Goal: Information Seeking & Learning: Understand process/instructions

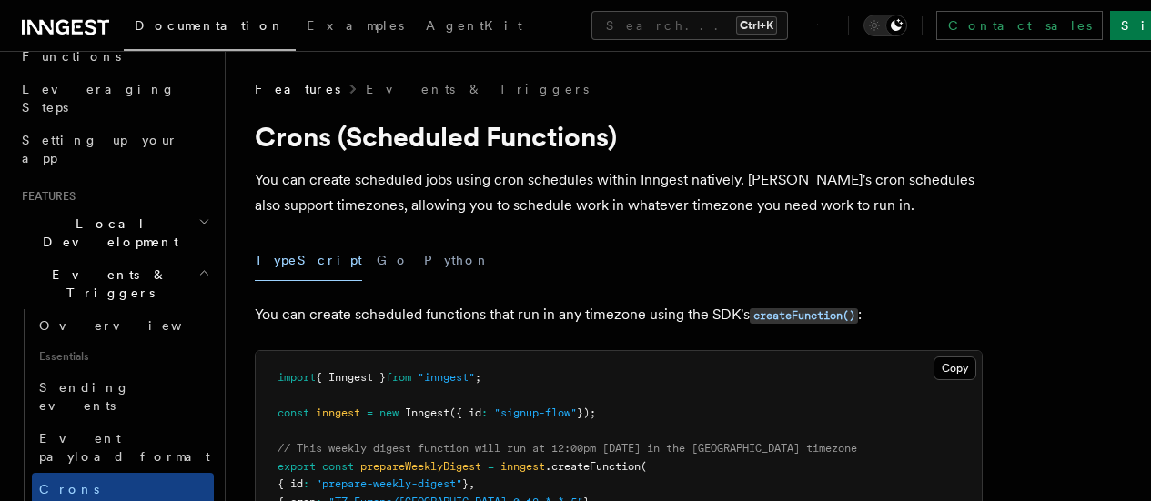
click at [490, 216] on p "You can create scheduled jobs using cron schedules within Inngest natively. Inn…" at bounding box center [619, 192] width 728 height 51
click at [494, 200] on p "You can create scheduled jobs using cron schedules within Inngest natively. Inn…" at bounding box center [619, 192] width 728 height 51
drag, startPoint x: 448, startPoint y: 57, endPoint x: 431, endPoint y: 38, distance: 25.2
click at [334, 210] on p "You can create scheduled jobs using cron schedules within Inngest natively. Inn…" at bounding box center [619, 192] width 728 height 51
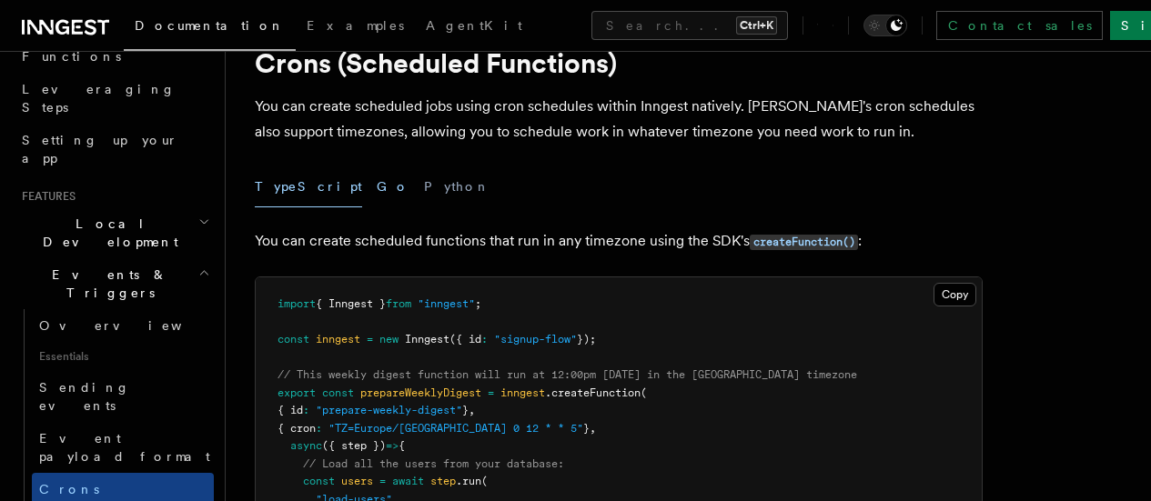
scroll to position [91, 0]
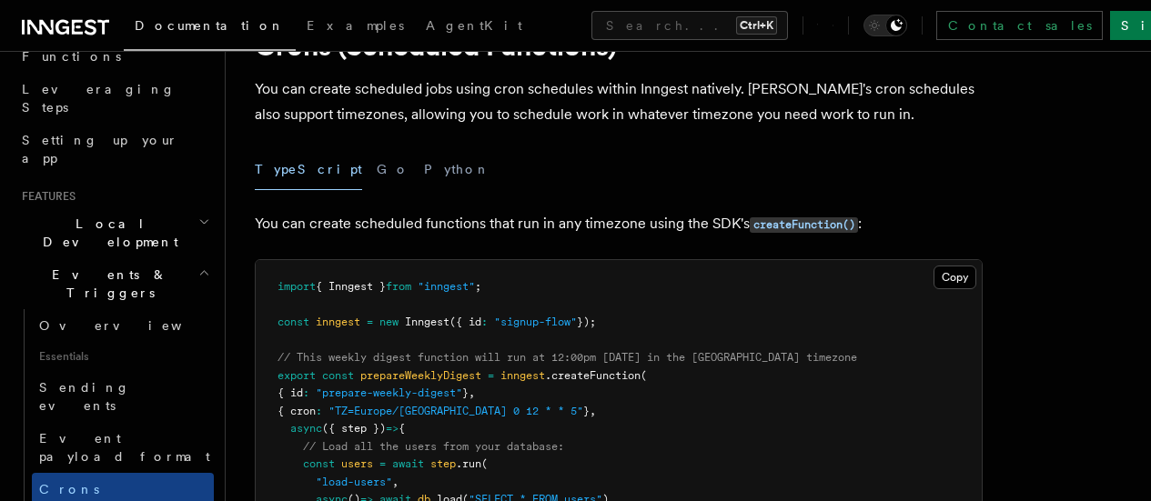
drag, startPoint x: 345, startPoint y: 160, endPoint x: 329, endPoint y: 157, distance: 16.8
click at [377, 166] on button "Go" at bounding box center [393, 169] width 33 height 41
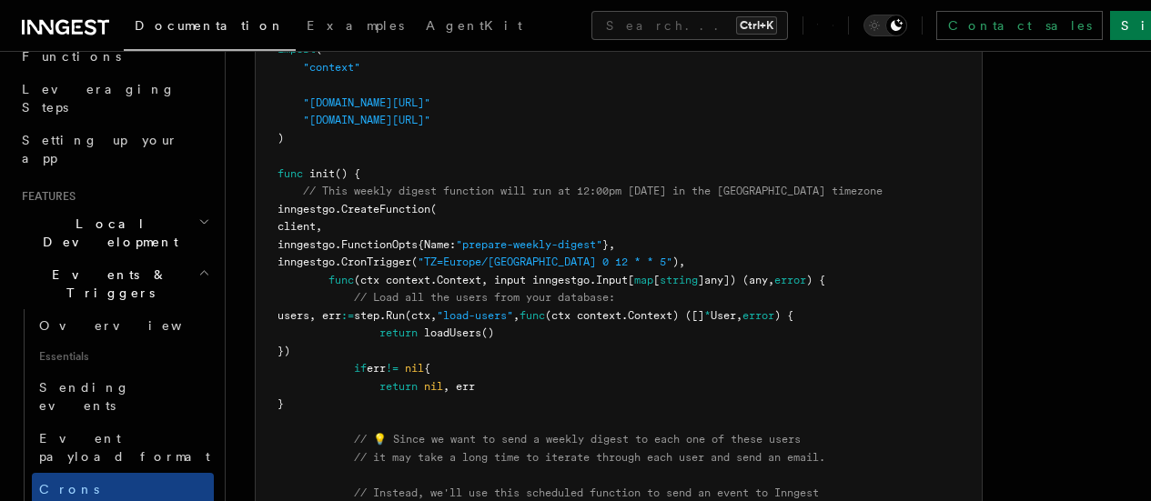
scroll to position [91, 0]
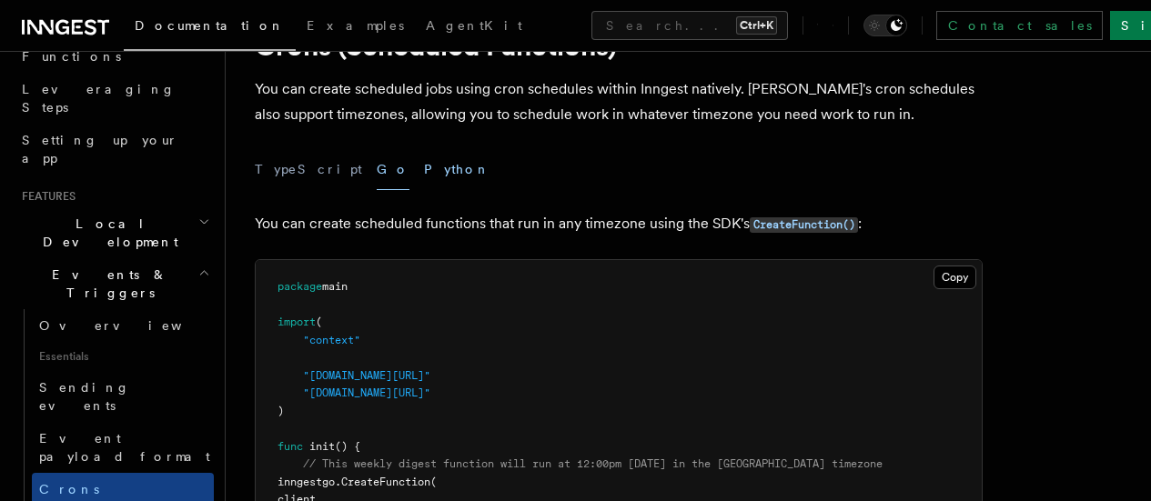
click at [424, 167] on button "Python" at bounding box center [457, 169] width 66 height 41
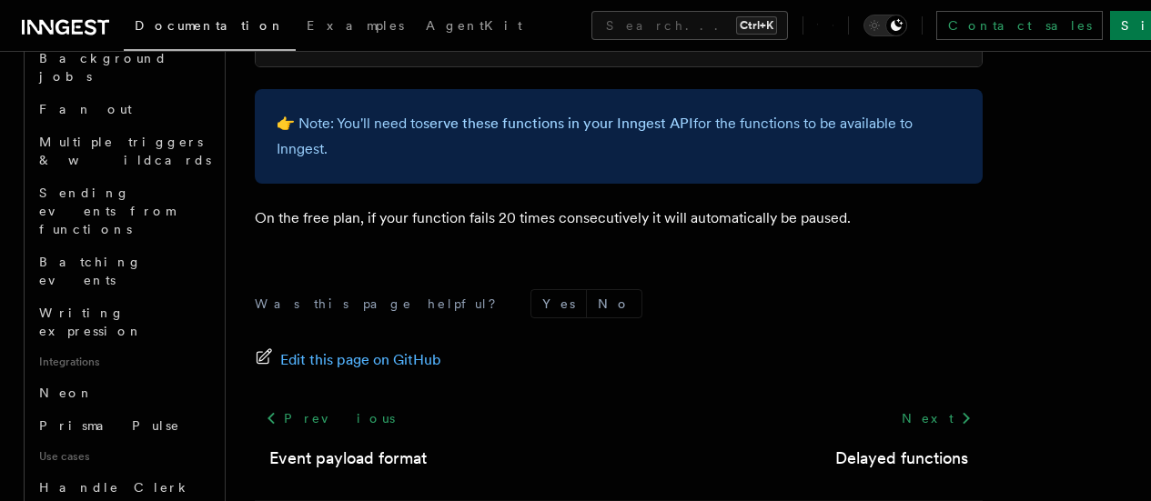
scroll to position [910, 0]
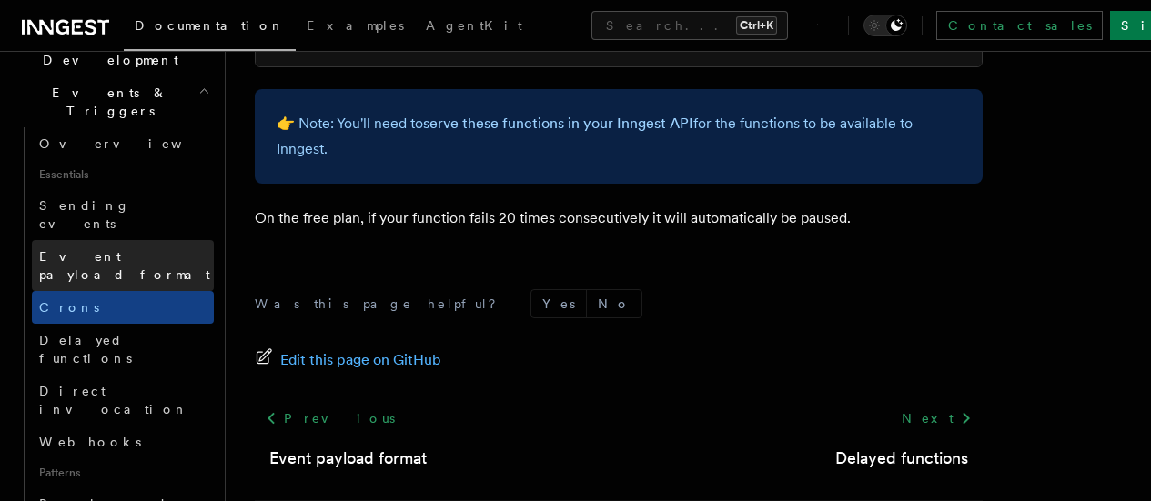
scroll to position [364, 0]
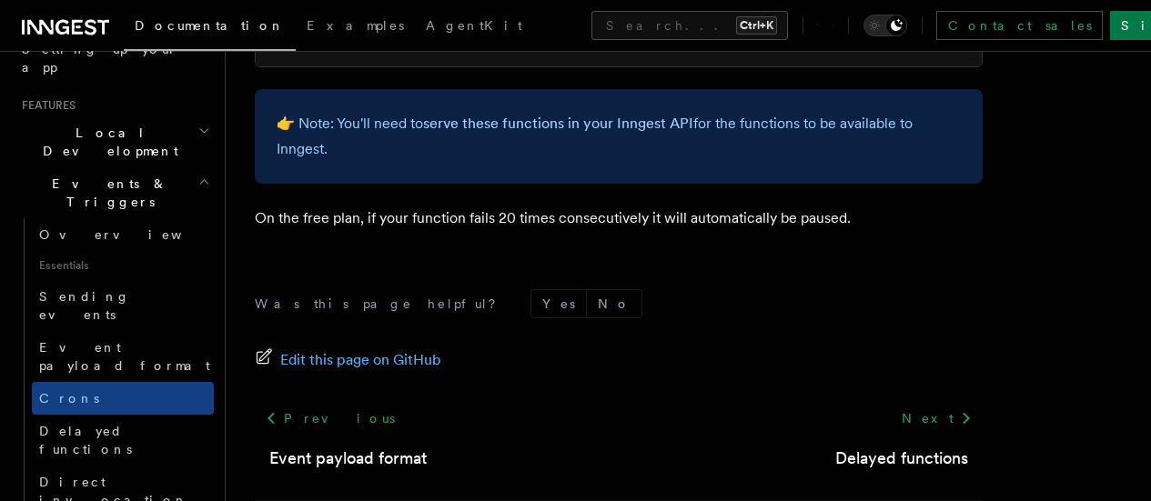
click at [198, 175] on icon "button" at bounding box center [204, 182] width 12 height 15
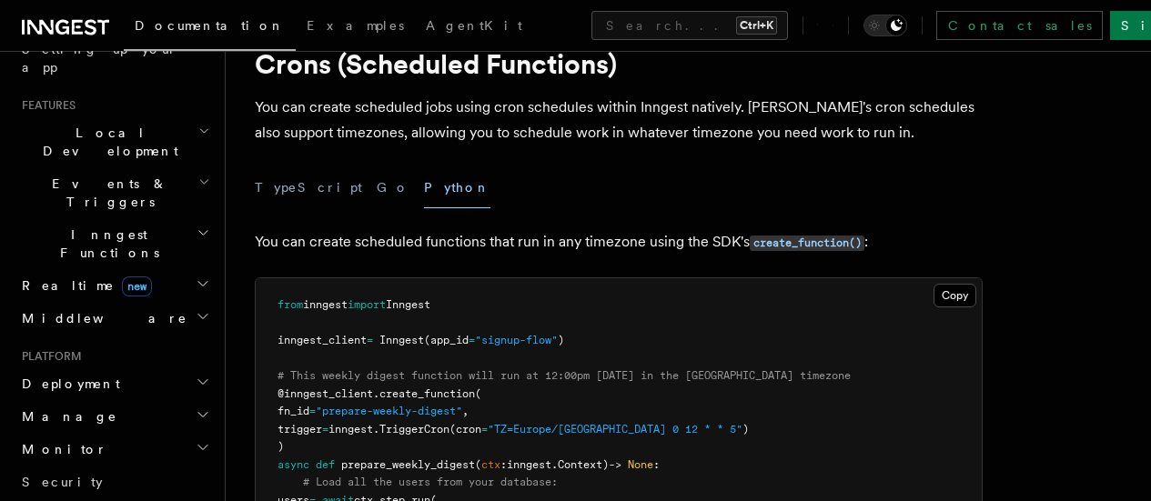
scroll to position [0, 0]
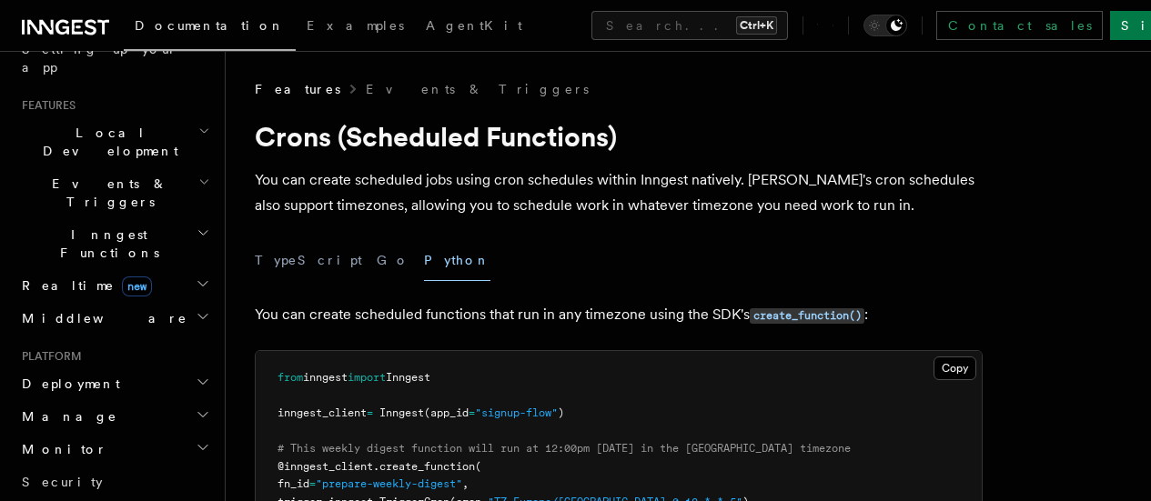
click at [196, 277] on icon "button" at bounding box center [203, 284] width 15 height 15
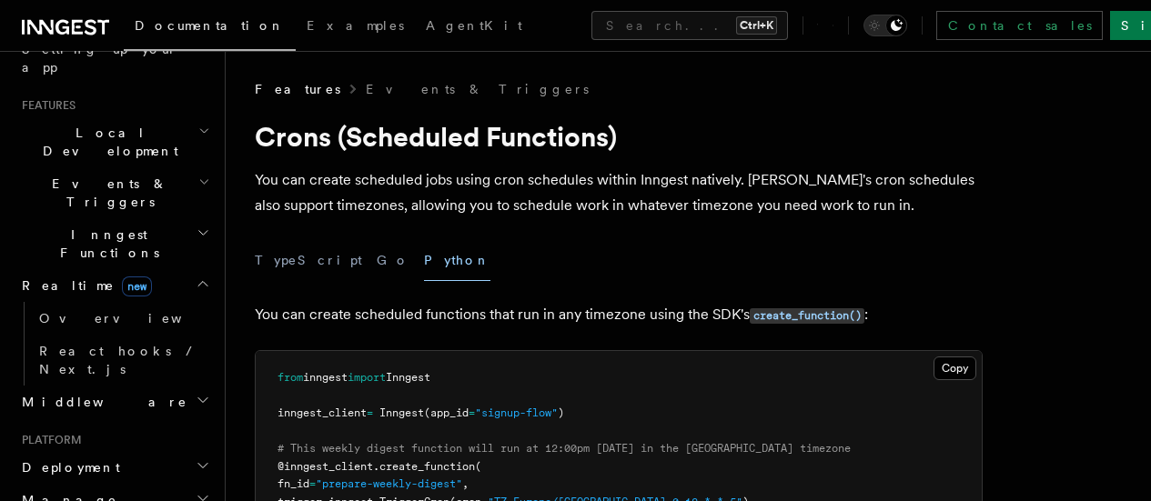
click at [196, 277] on icon "button" at bounding box center [203, 284] width 15 height 15
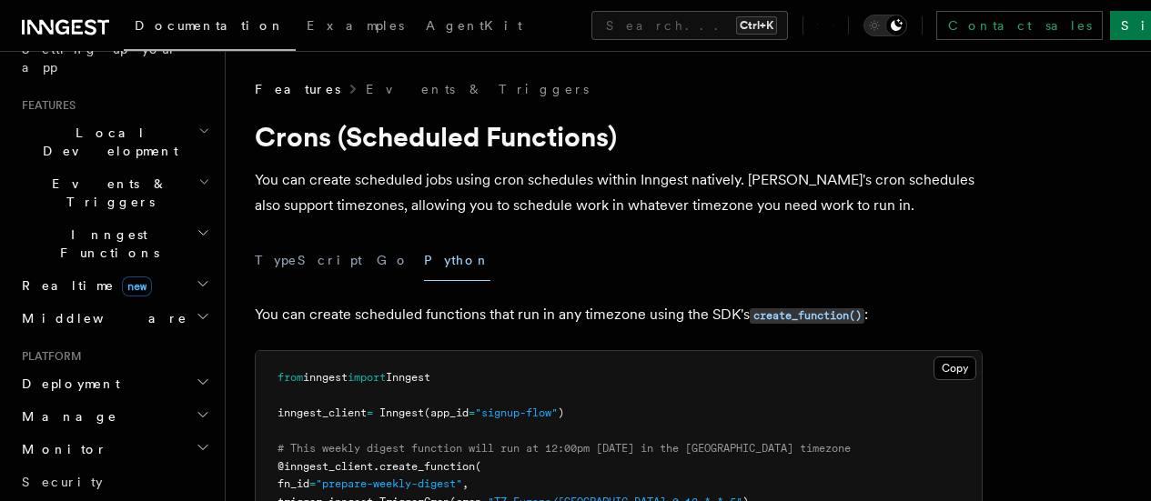
click at [196, 277] on icon "button" at bounding box center [203, 284] width 15 height 15
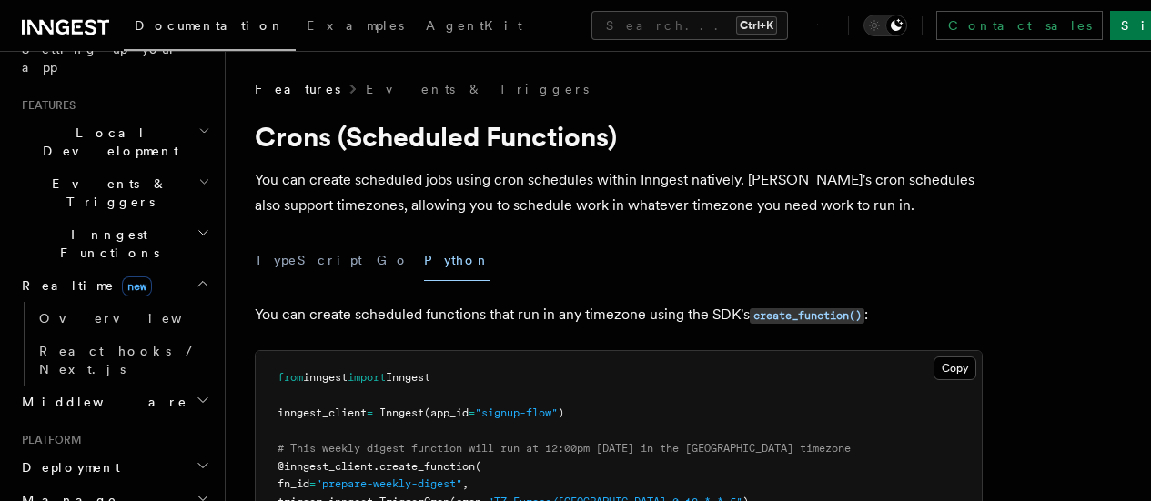
click at [196, 277] on icon "button" at bounding box center [203, 284] width 15 height 15
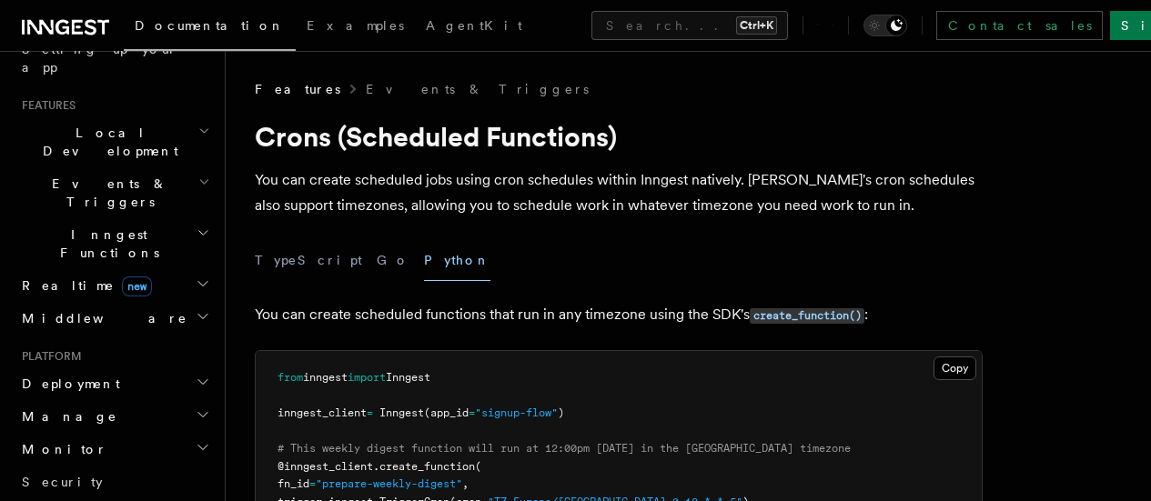
click at [196, 277] on icon "button" at bounding box center [203, 284] width 15 height 15
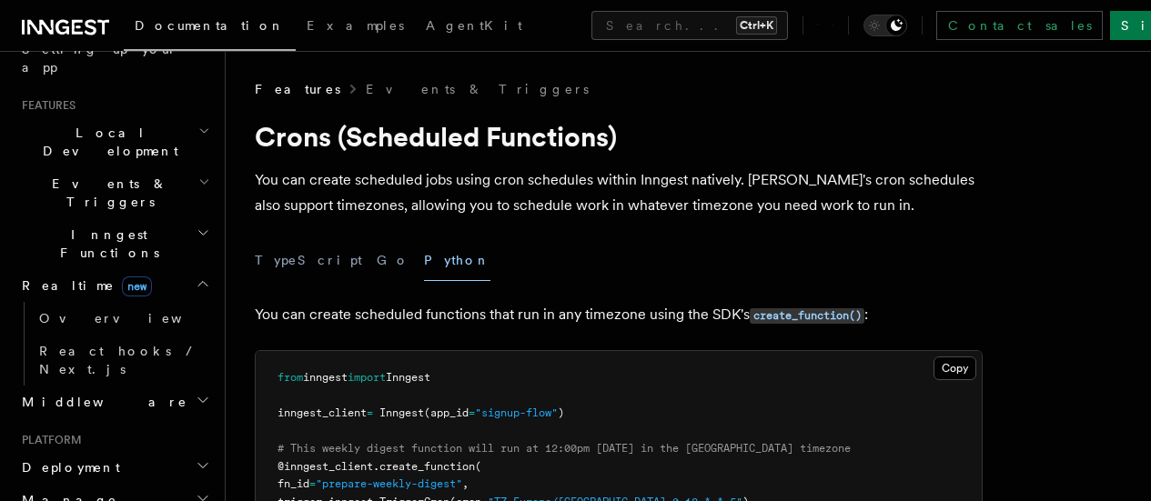
click at [59, 277] on span "Realtime new" at bounding box center [83, 286] width 137 height 18
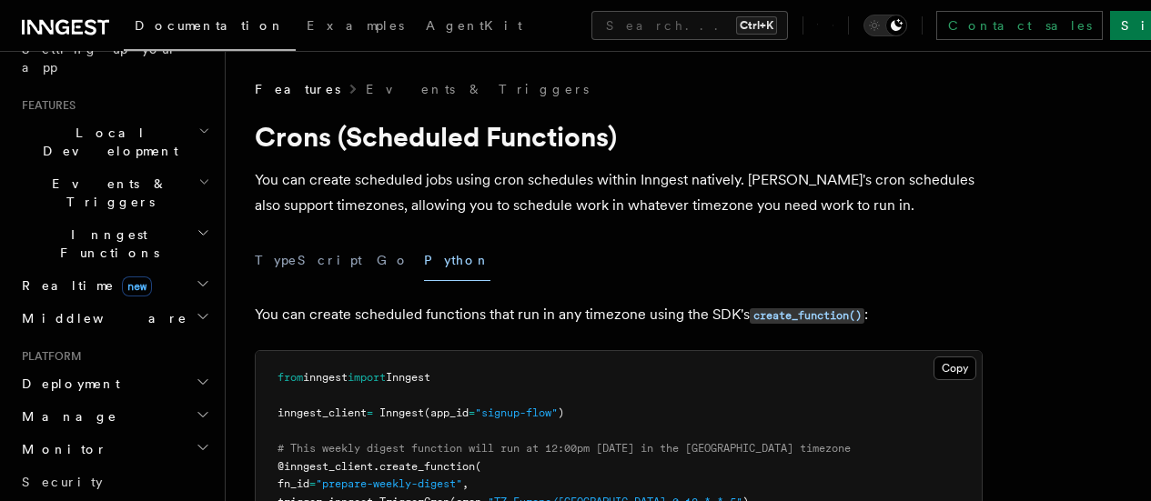
click at [72, 277] on span "Realtime new" at bounding box center [83, 286] width 137 height 18
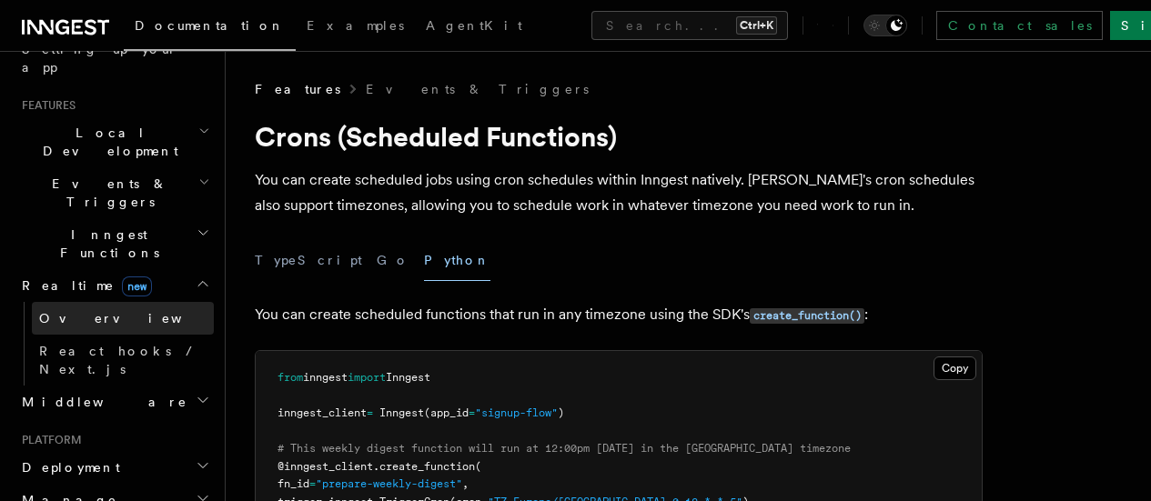
click at [96, 302] on link "Overview" at bounding box center [123, 318] width 182 height 33
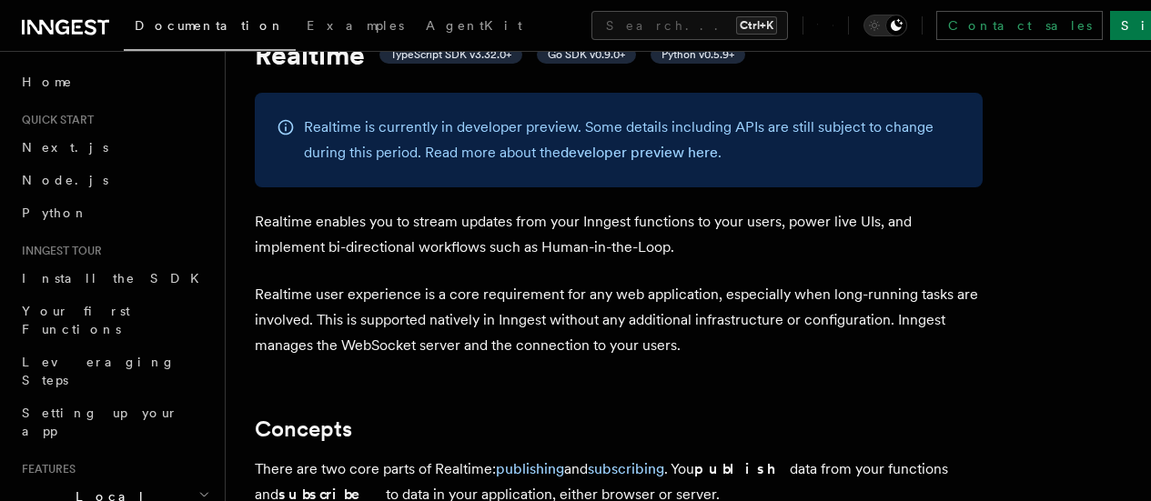
scroll to position [91, 0]
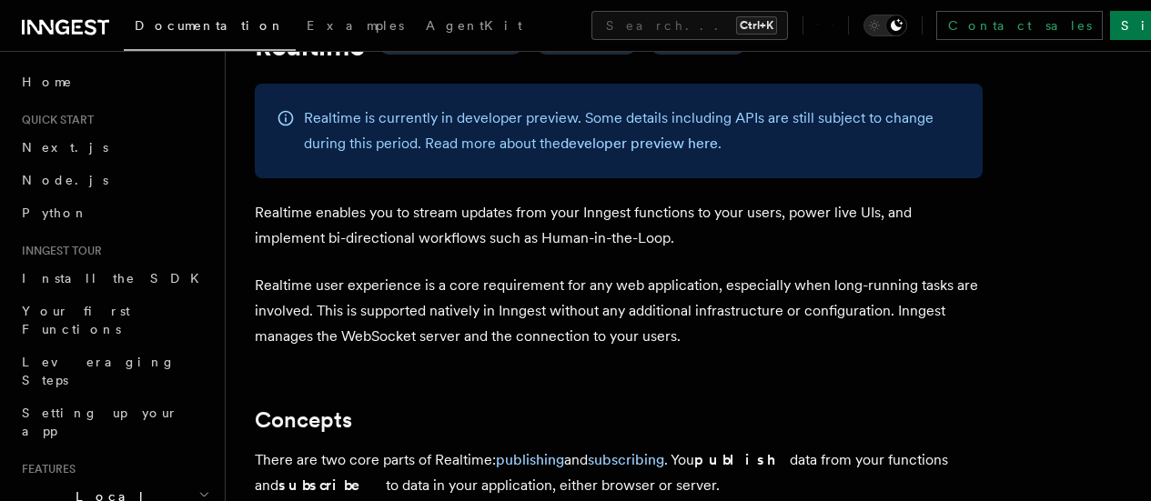
click at [373, 238] on p "Realtime enables you to stream updates from your Inngest functions to your user…" at bounding box center [619, 225] width 728 height 51
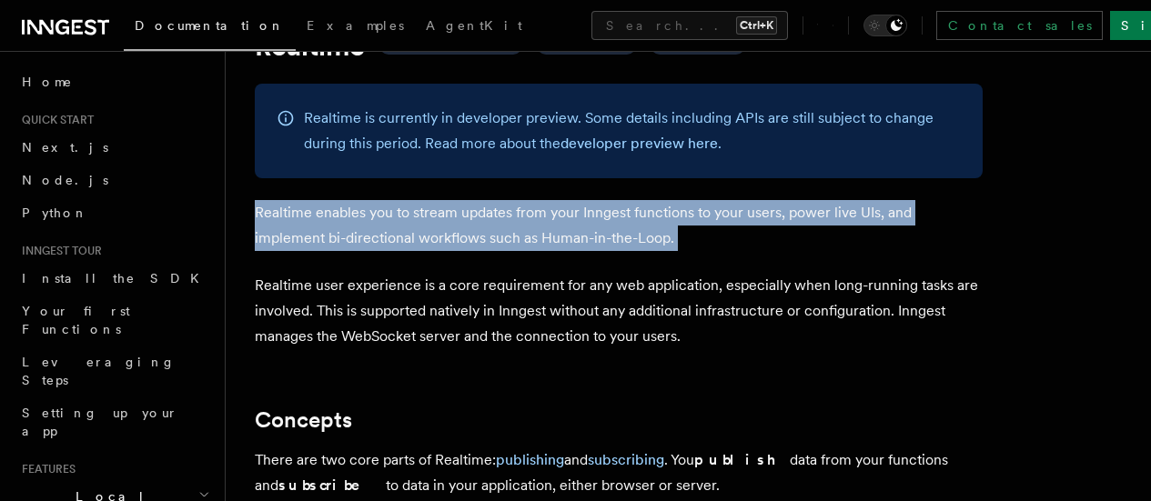
click at [373, 238] on p "Realtime enables you to stream updates from your Inngest functions to your user…" at bounding box center [619, 225] width 728 height 51
click at [563, 211] on p "Realtime enables you to stream updates from your Inngest functions to your user…" at bounding box center [619, 225] width 728 height 51
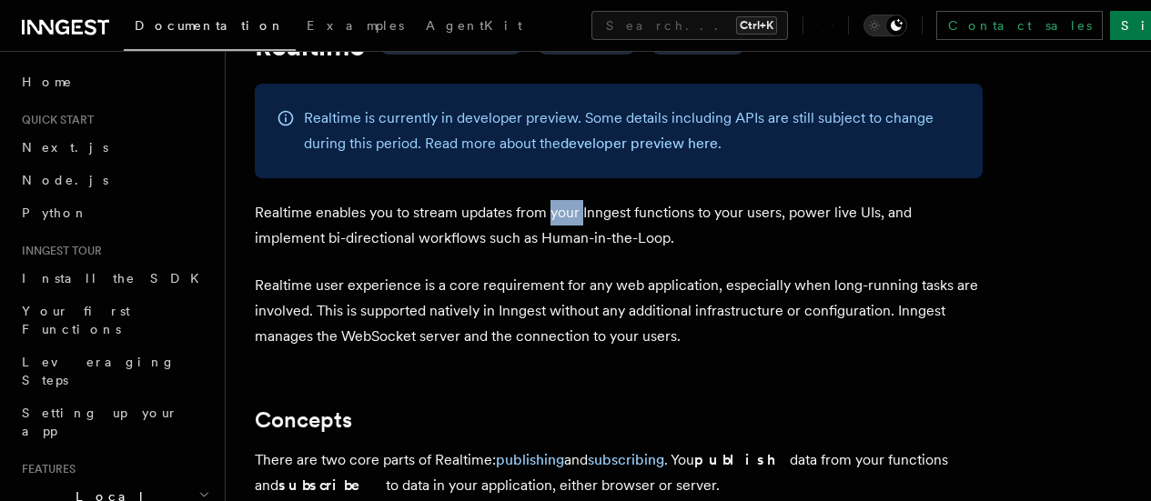
click at [563, 211] on p "Realtime enables you to stream updates from your Inngest functions to your user…" at bounding box center [619, 225] width 728 height 51
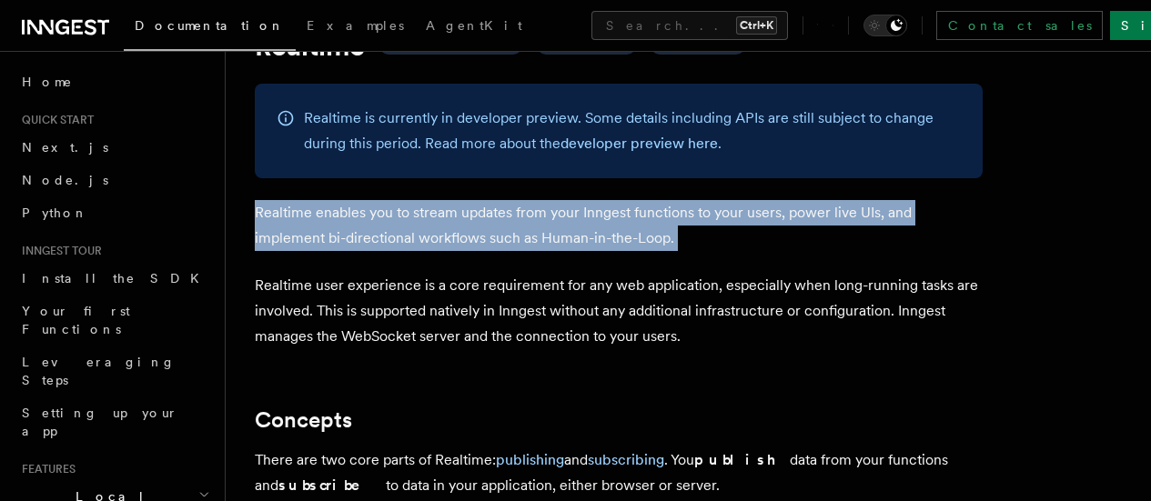
click at [563, 211] on p "Realtime enables you to stream updates from your Inngest functions to your user…" at bounding box center [619, 225] width 728 height 51
click at [577, 219] on p "Realtime enables you to stream updates from your Inngest functions to your user…" at bounding box center [619, 225] width 728 height 51
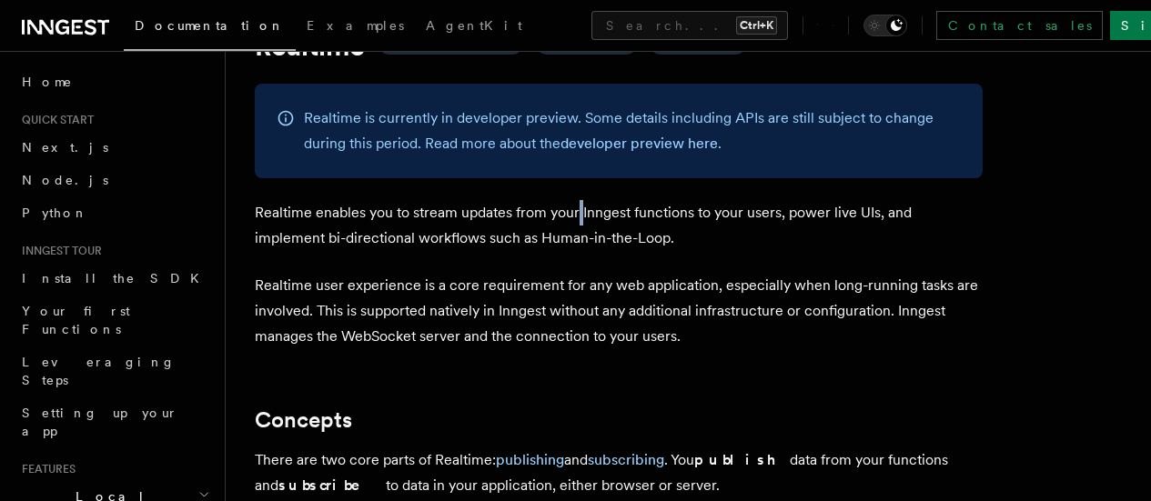
click at [577, 219] on p "Realtime enables you to stream updates from your Inngest functions to your user…" at bounding box center [619, 225] width 728 height 51
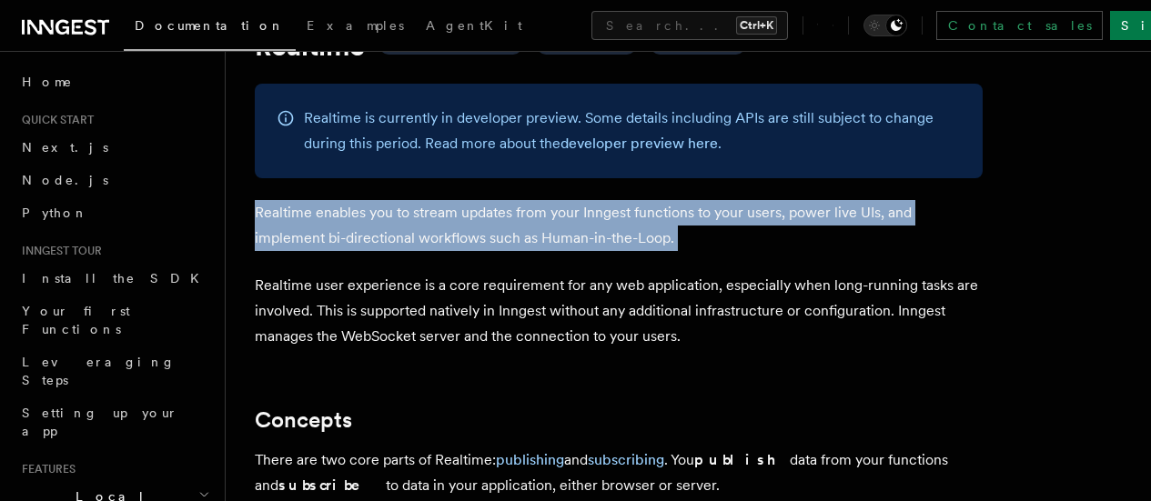
click at [577, 219] on p "Realtime enables you to stream updates from your Inngest functions to your user…" at bounding box center [619, 225] width 728 height 51
click at [576, 211] on p "Realtime enables you to stream updates from your Inngest functions to your user…" at bounding box center [619, 225] width 728 height 51
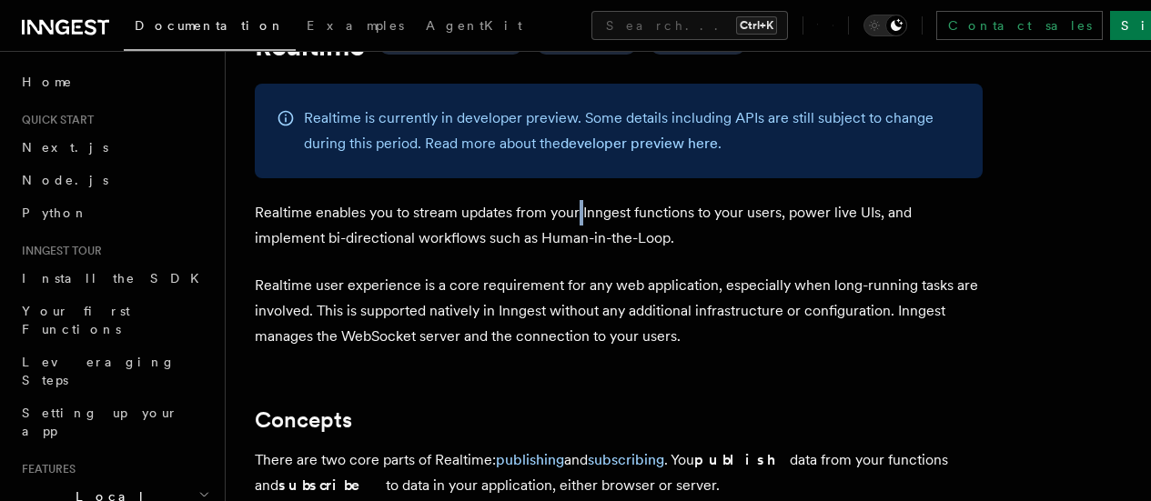
click at [576, 211] on p "Realtime enables you to stream updates from your Inngest functions to your user…" at bounding box center [619, 225] width 728 height 51
click at [578, 214] on p "Realtime enables you to stream updates from your Inngest functions to your user…" at bounding box center [619, 225] width 728 height 51
click at [576, 213] on p "Realtime enables you to stream updates from your Inngest functions to your user…" at bounding box center [619, 225] width 728 height 51
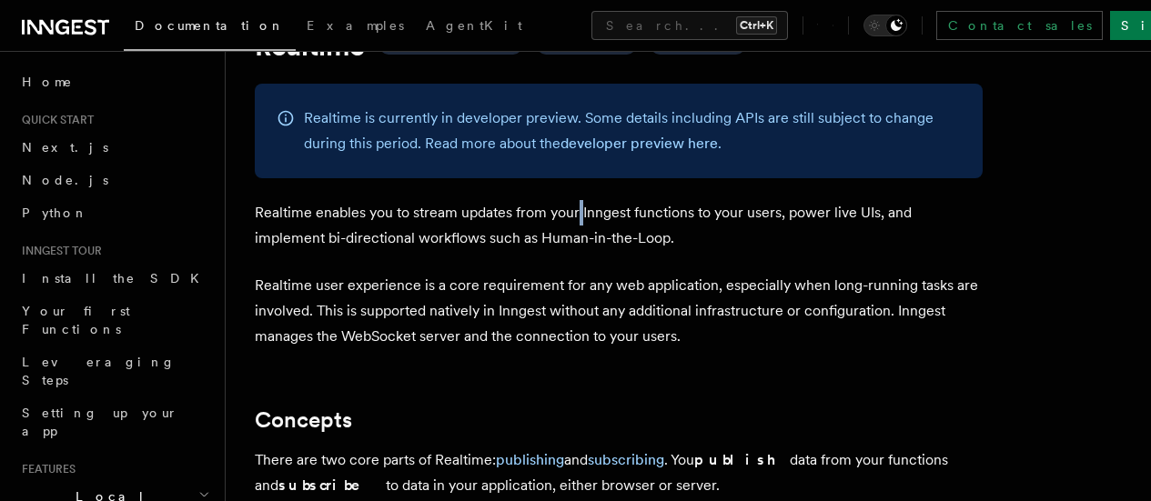
click at [579, 213] on p "Realtime enables you to stream updates from your Inngest functions to your user…" at bounding box center [619, 225] width 728 height 51
click at [577, 213] on p "Realtime enables you to stream updates from your Inngest functions to your user…" at bounding box center [619, 225] width 728 height 51
click at [631, 207] on p "Realtime enables you to stream updates from your Inngest functions to your user…" at bounding box center [619, 225] width 728 height 51
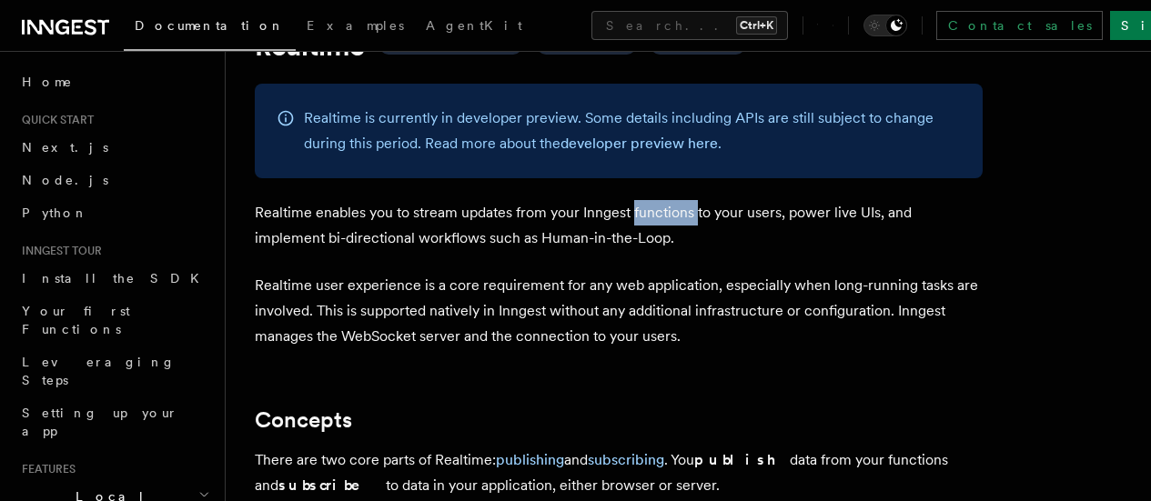
click at [631, 207] on p "Realtime enables you to stream updates from your Inngest functions to your user…" at bounding box center [619, 225] width 728 height 51
click at [630, 207] on p "Realtime enables you to stream updates from your Inngest functions to your user…" at bounding box center [619, 225] width 728 height 51
click at [629, 207] on p "Realtime enables you to stream updates from your Inngest functions to your user…" at bounding box center [619, 225] width 728 height 51
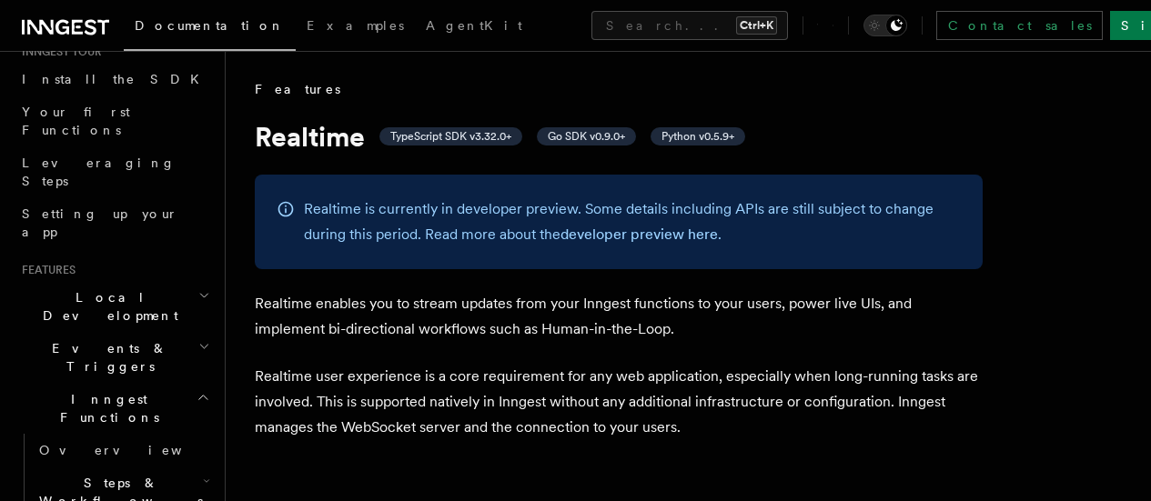
scroll to position [273, 0]
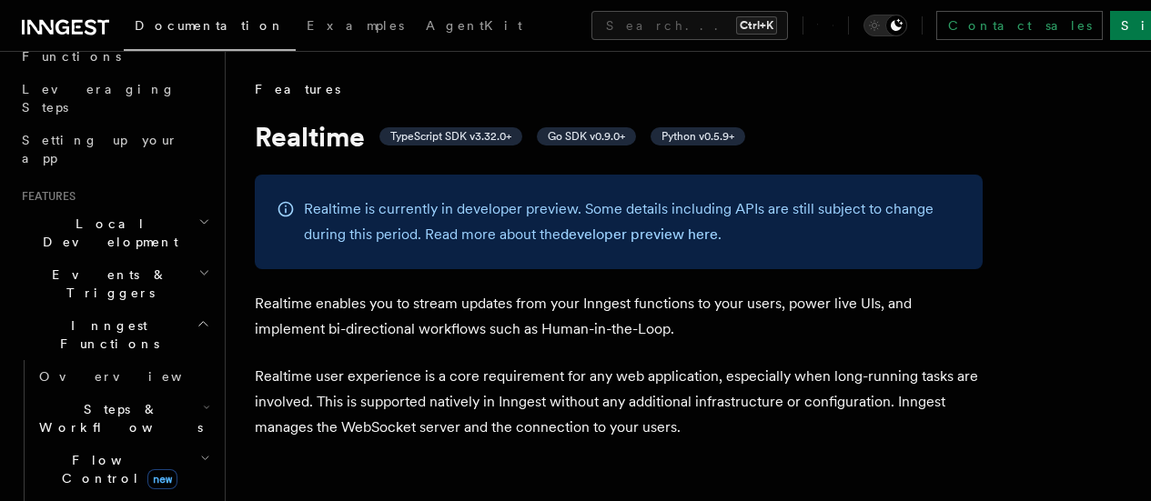
click at [181, 309] on h2 "Inngest Functions" at bounding box center [114, 334] width 199 height 51
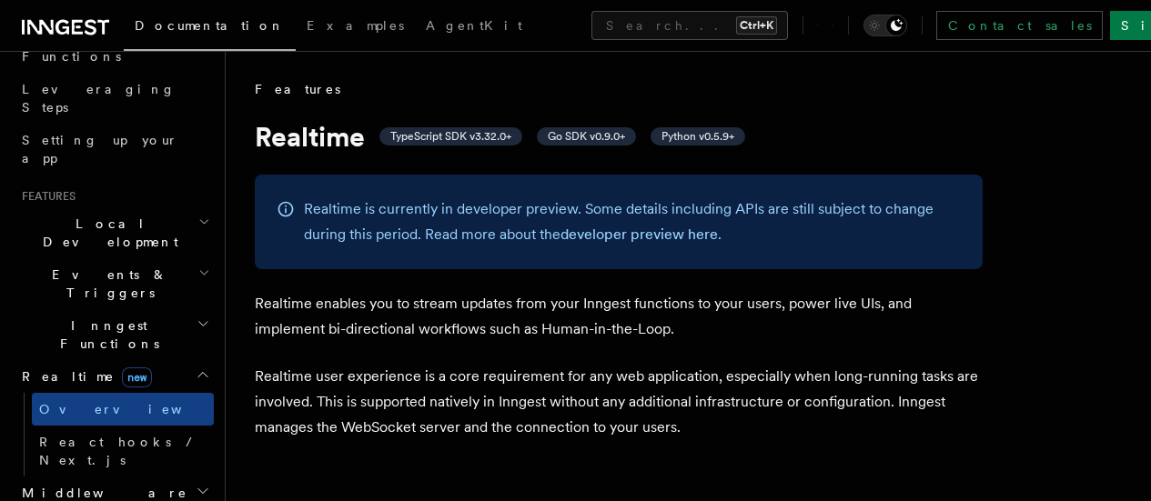
click at [180, 360] on h2 "Realtime new" at bounding box center [114, 376] width 199 height 33
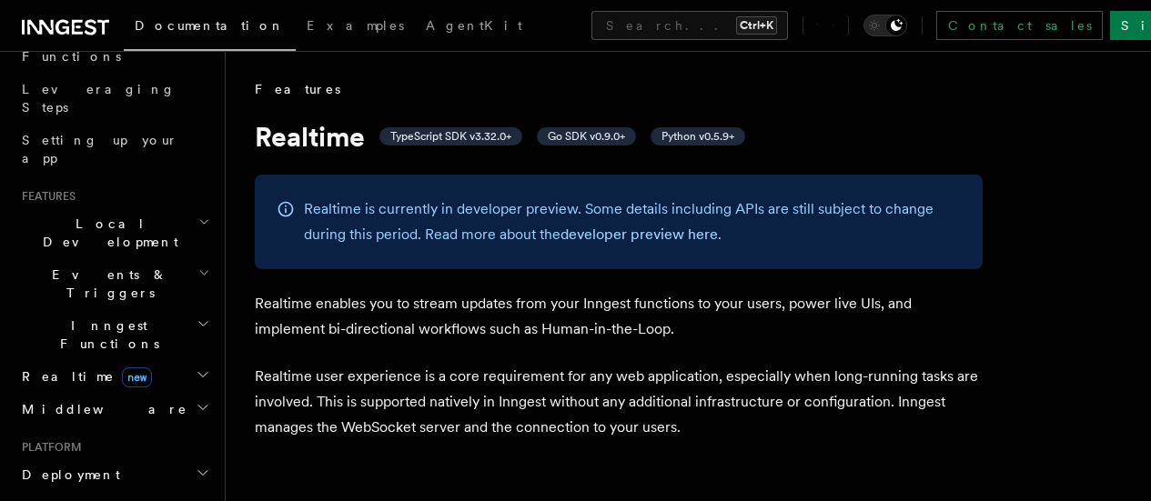
click at [196, 368] on icon "button" at bounding box center [203, 375] width 15 height 15
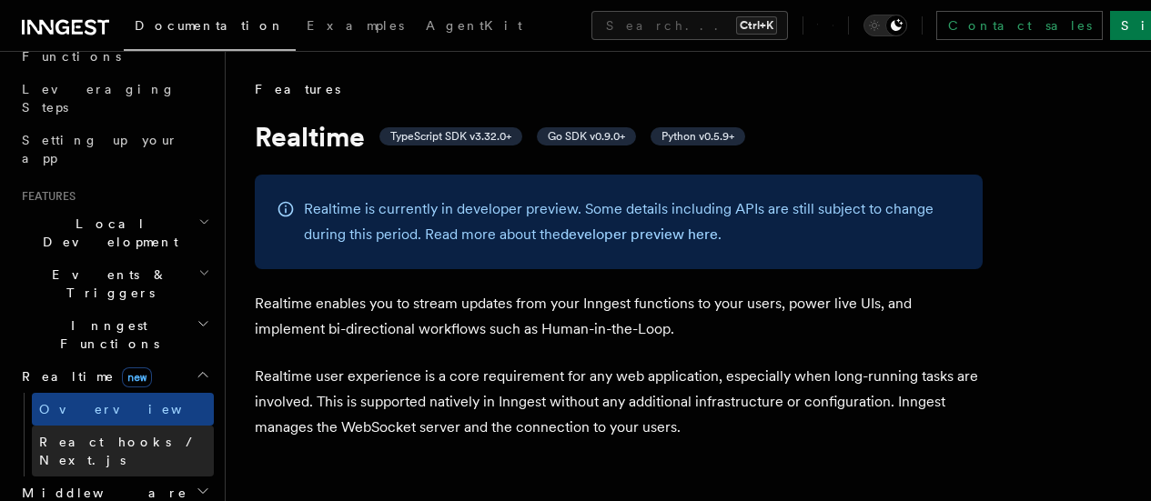
click at [156, 435] on span "React hooks / Next.js" at bounding box center [119, 451] width 161 height 33
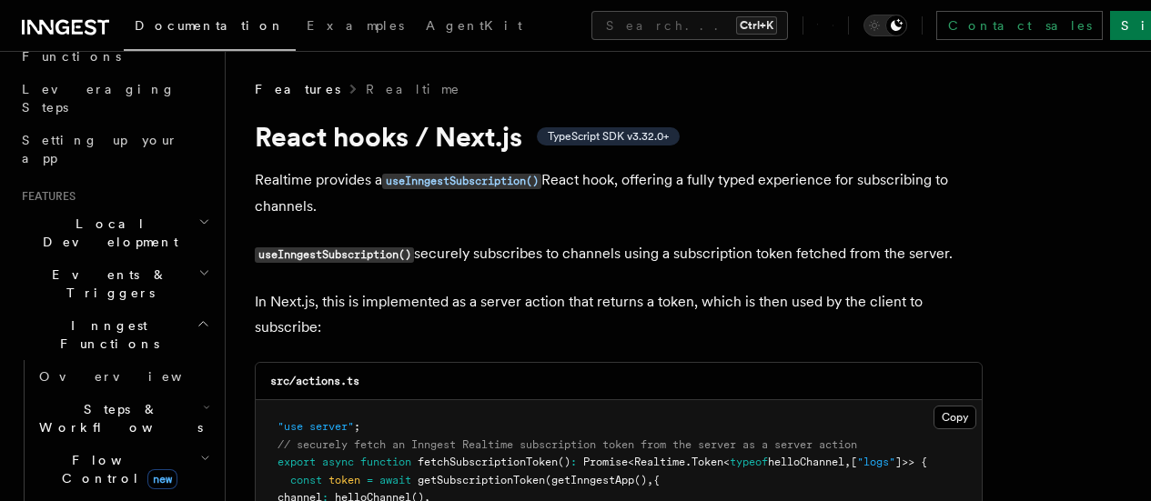
click at [183, 309] on h2 "Inngest Functions" at bounding box center [114, 334] width 199 height 51
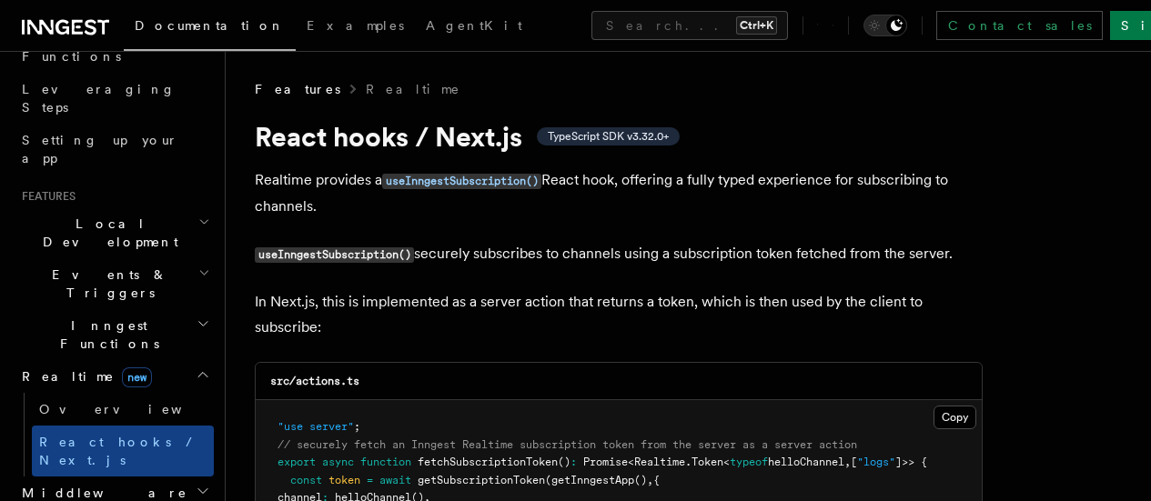
click at [196, 368] on icon "button" at bounding box center [203, 375] width 15 height 15
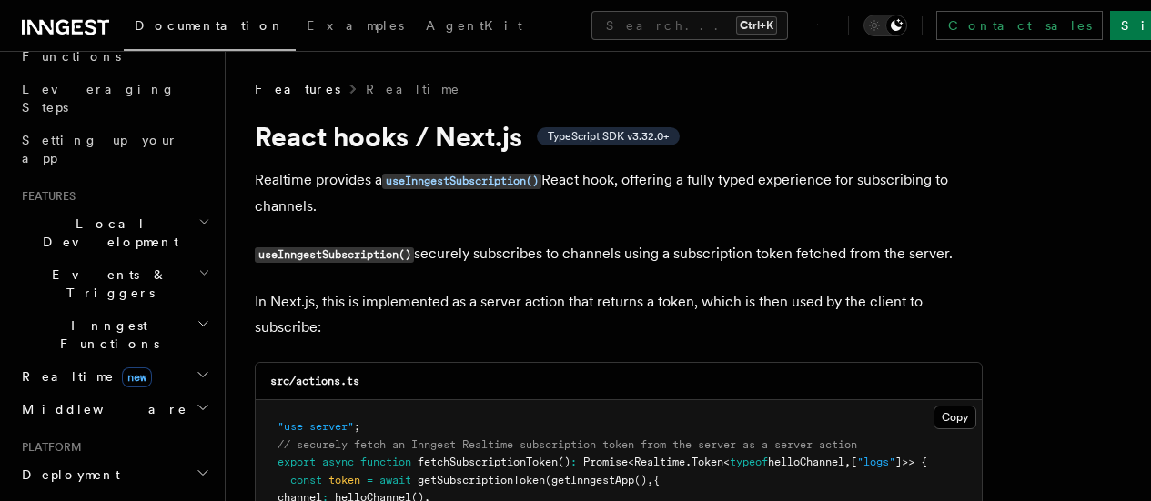
click at [198, 215] on icon "button" at bounding box center [204, 222] width 12 height 15
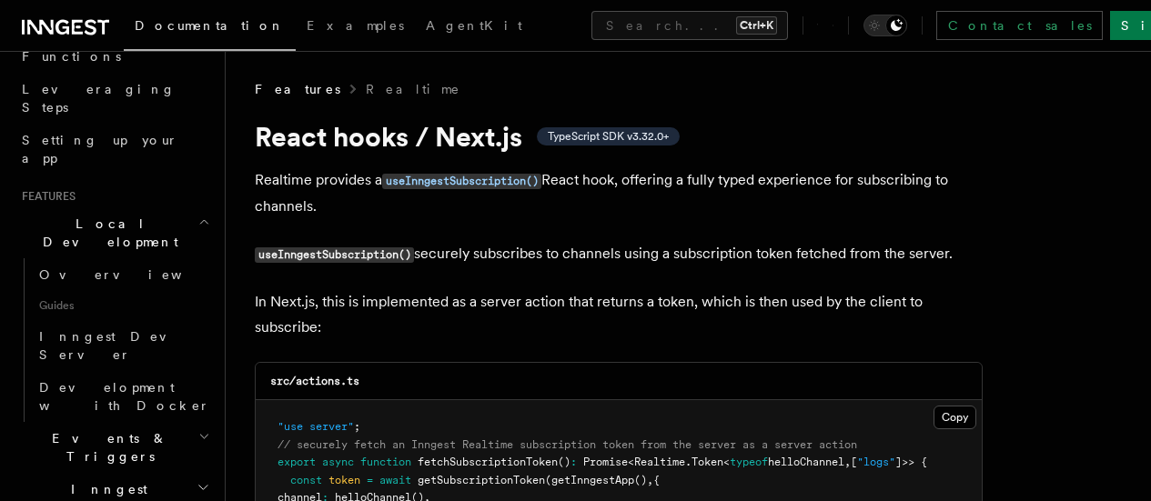
click at [198, 215] on icon "button" at bounding box center [204, 222] width 12 height 15
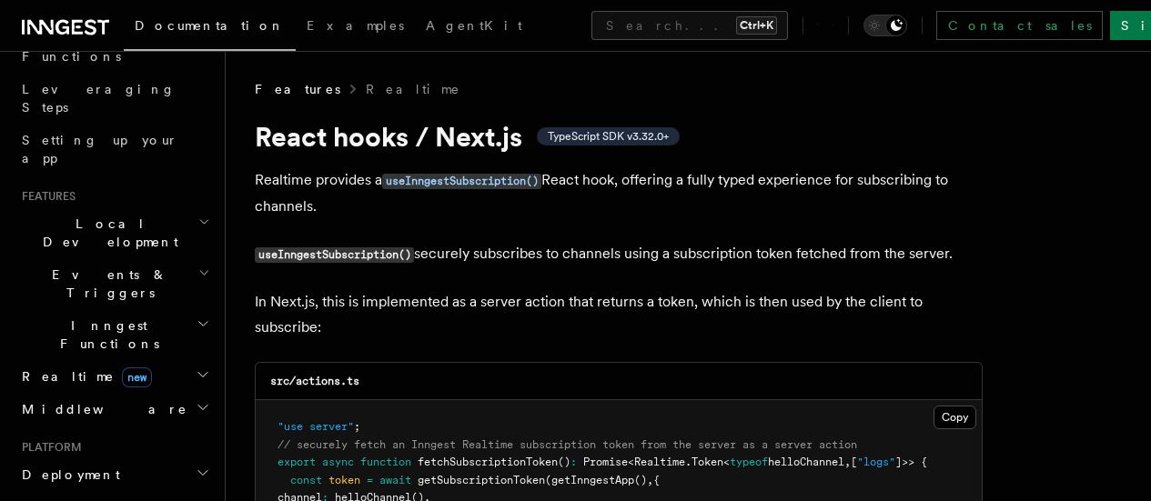
click at [187, 258] on h2 "Events & Triggers" at bounding box center [114, 283] width 199 height 51
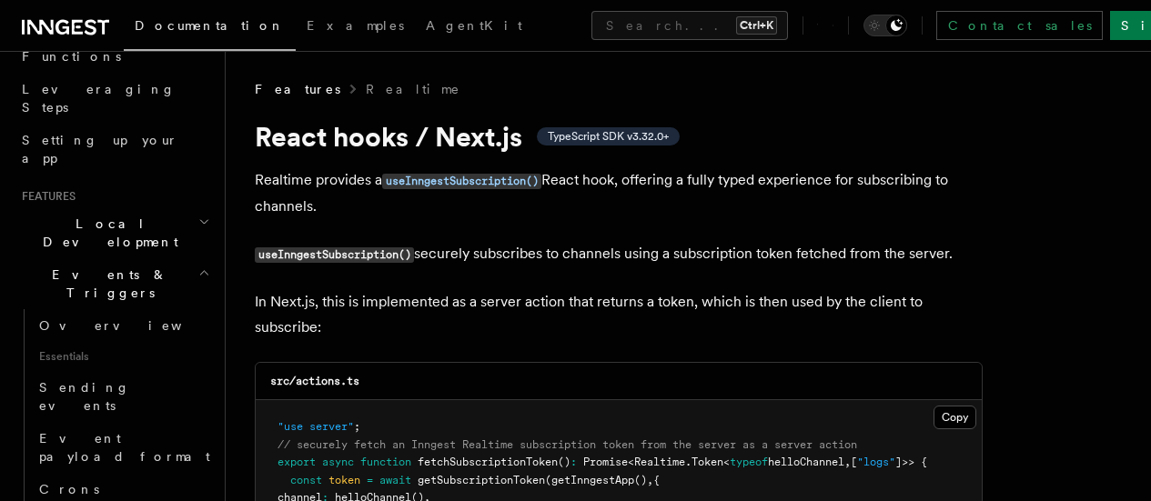
click at [198, 266] on icon "button" at bounding box center [204, 273] width 12 height 15
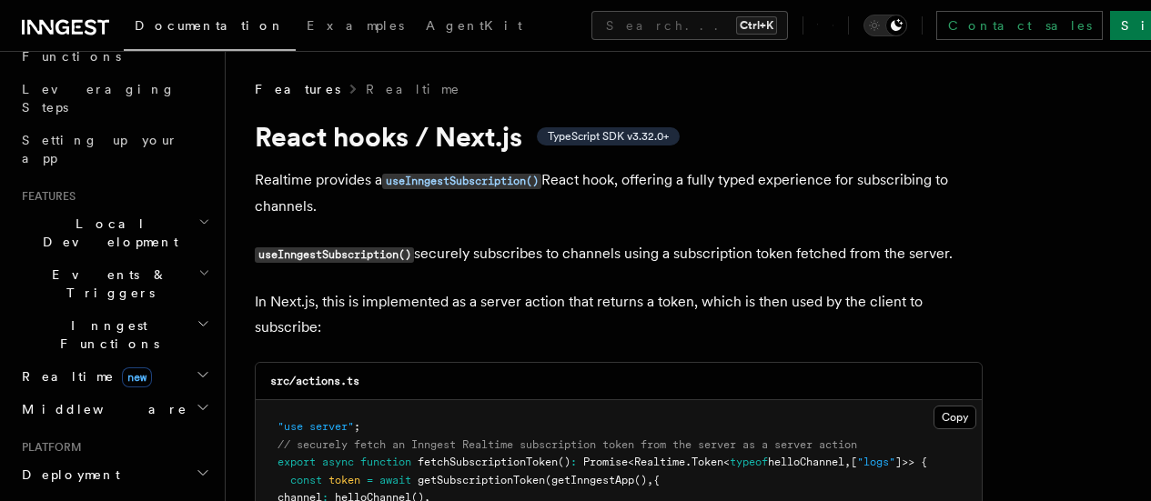
click at [179, 309] on h2 "Inngest Functions" at bounding box center [114, 334] width 199 height 51
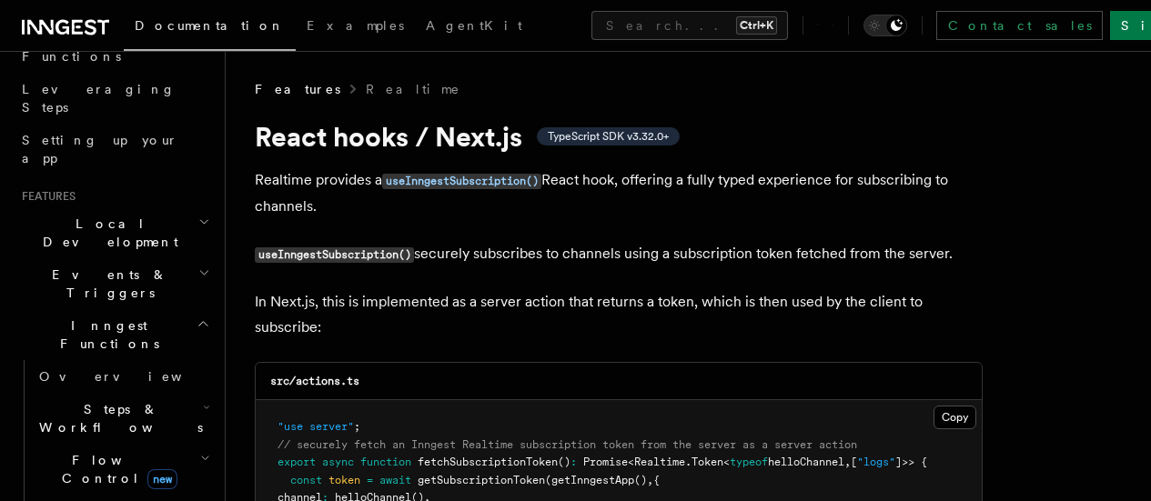
click at [180, 309] on h2 "Inngest Functions" at bounding box center [114, 334] width 199 height 51
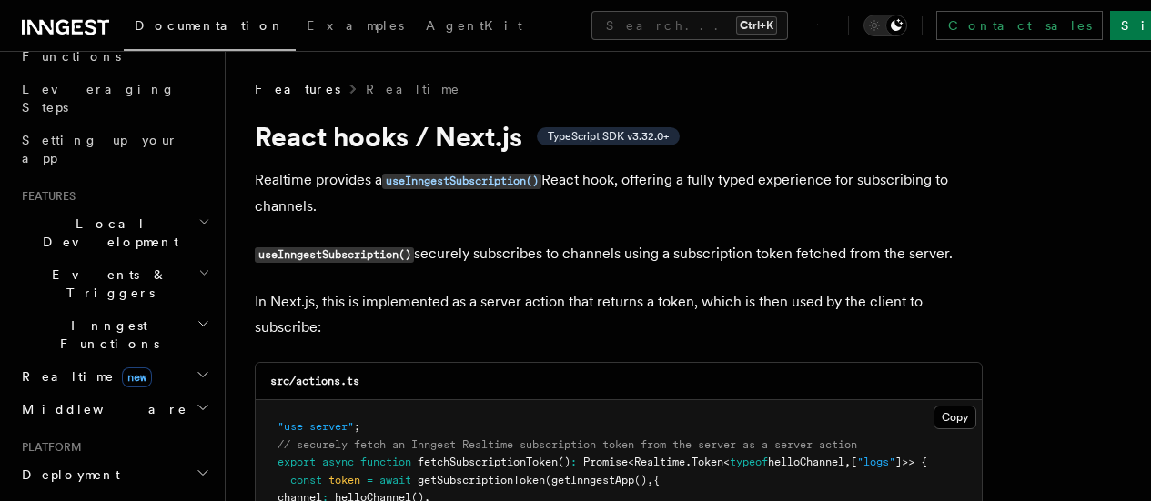
click at [198, 266] on icon "button" at bounding box center [204, 273] width 12 height 15
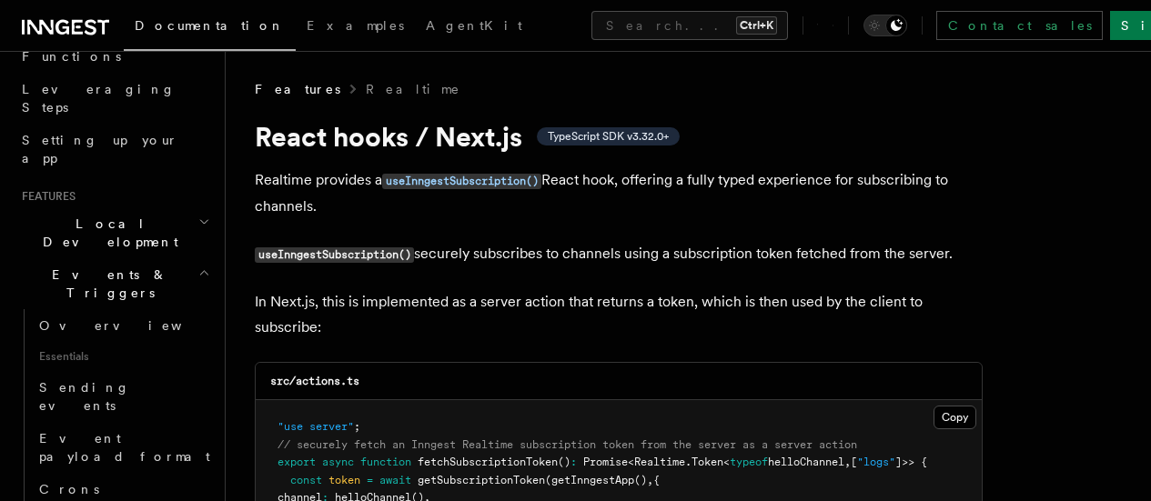
click at [198, 266] on icon "button" at bounding box center [204, 273] width 12 height 15
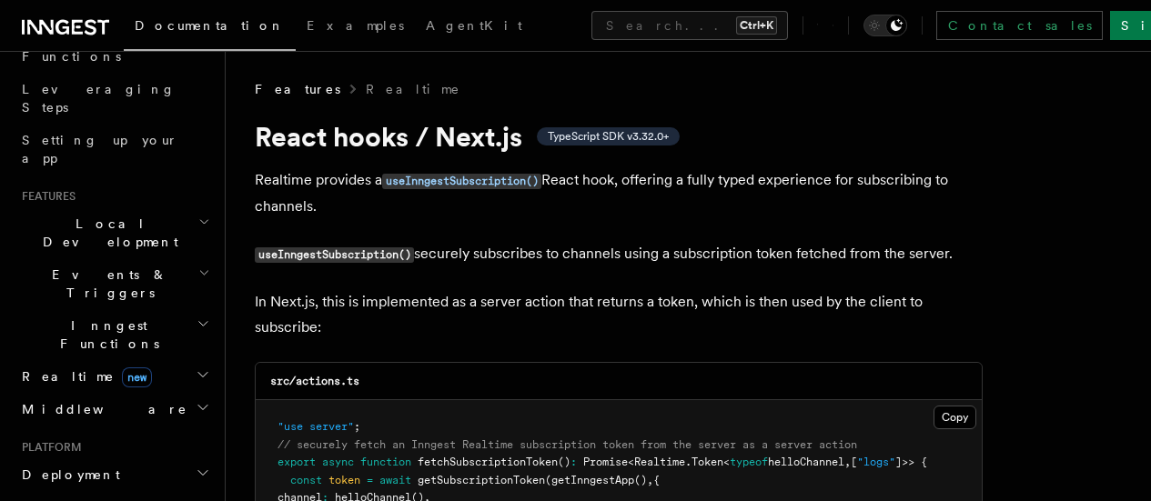
click at [198, 266] on icon "button" at bounding box center [204, 273] width 12 height 15
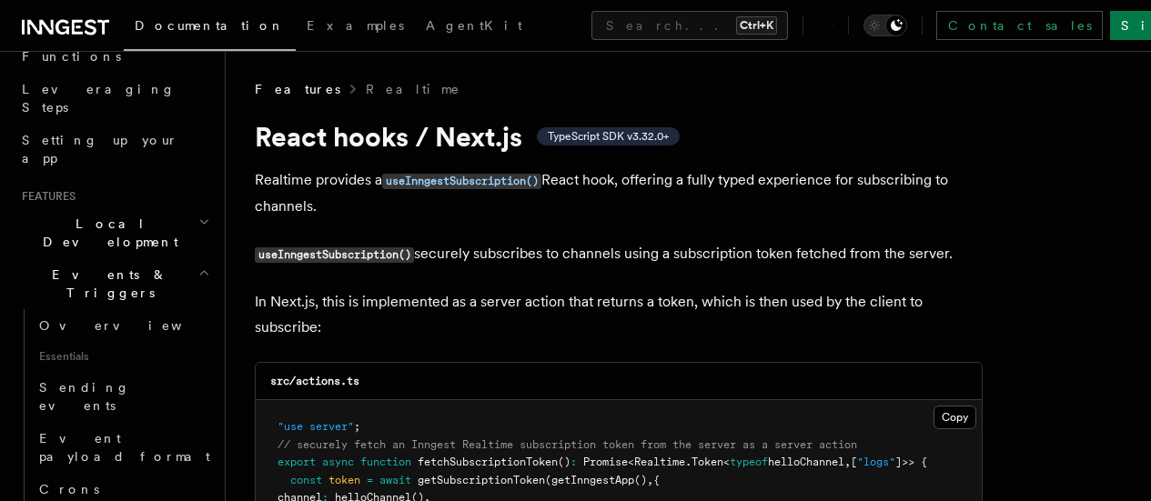
click at [198, 266] on icon "button" at bounding box center [204, 273] width 12 height 15
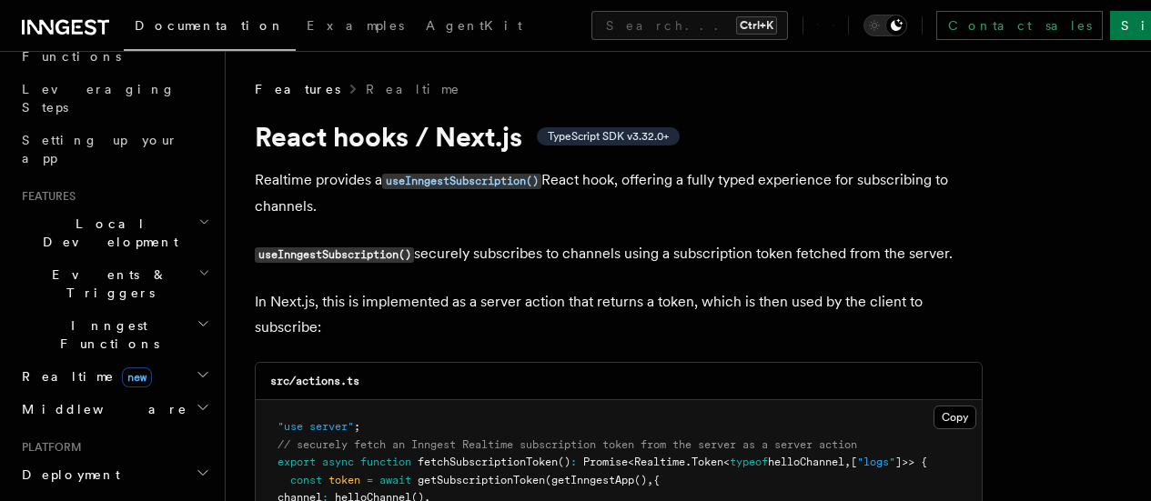
click at [198, 266] on icon "button" at bounding box center [204, 273] width 12 height 15
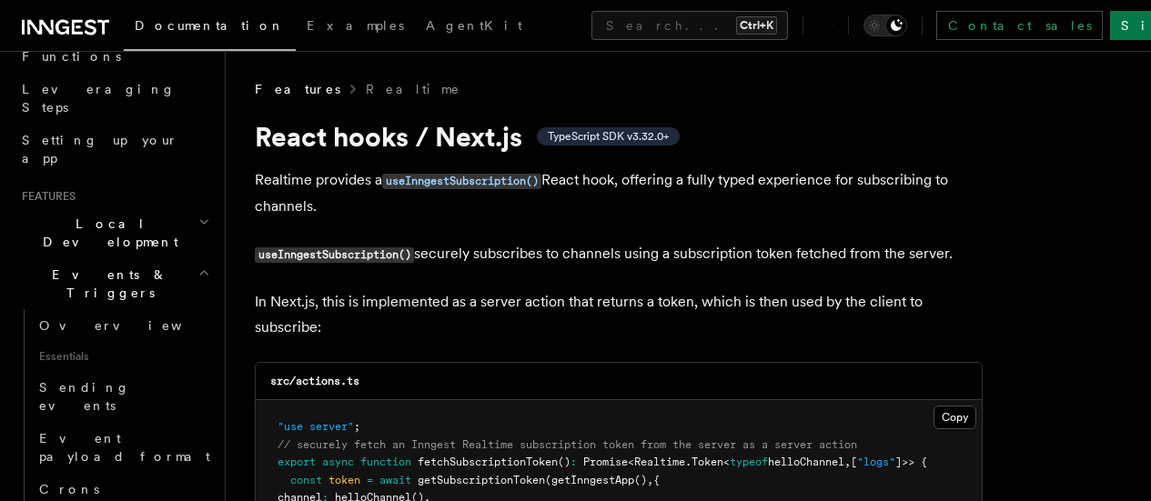
click at [198, 266] on icon "button" at bounding box center [204, 273] width 12 height 15
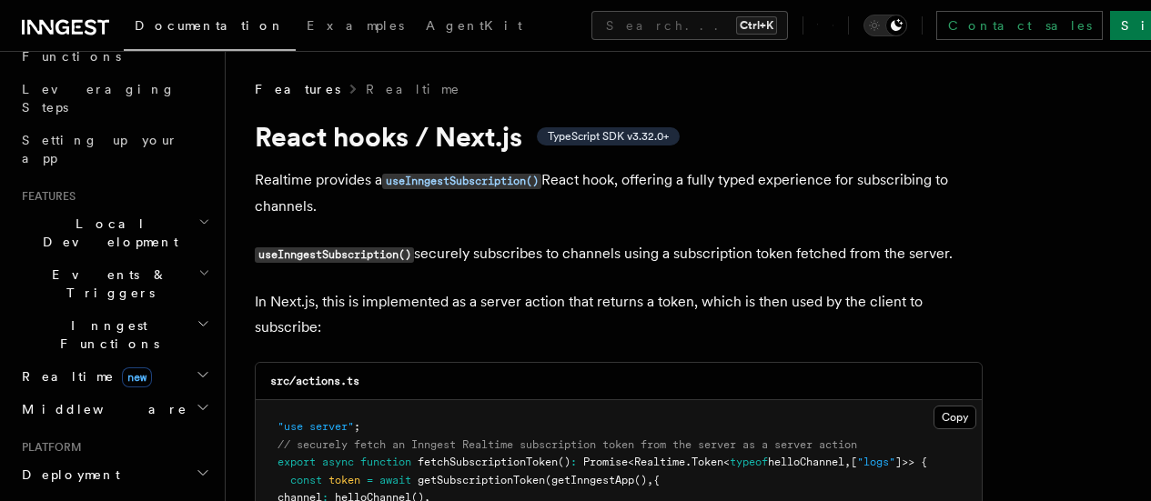
click at [198, 266] on icon "button" at bounding box center [204, 273] width 12 height 15
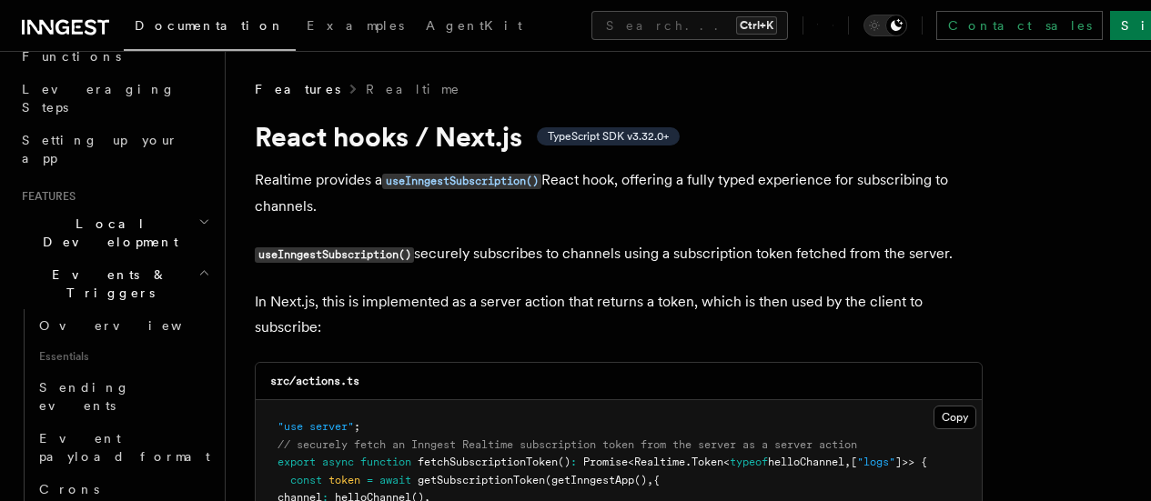
click at [198, 266] on icon "button" at bounding box center [204, 273] width 12 height 15
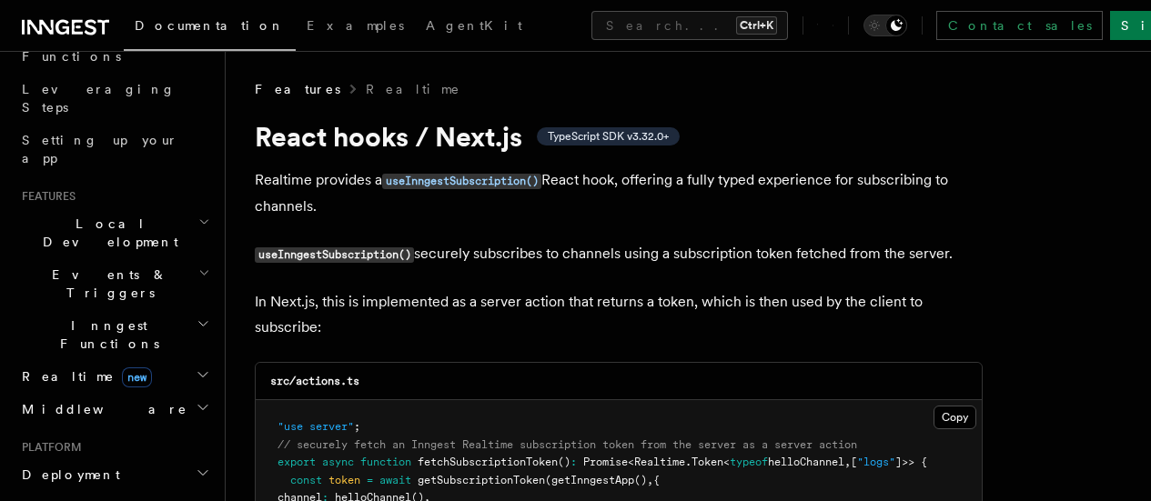
click at [198, 266] on icon "button" at bounding box center [204, 273] width 12 height 15
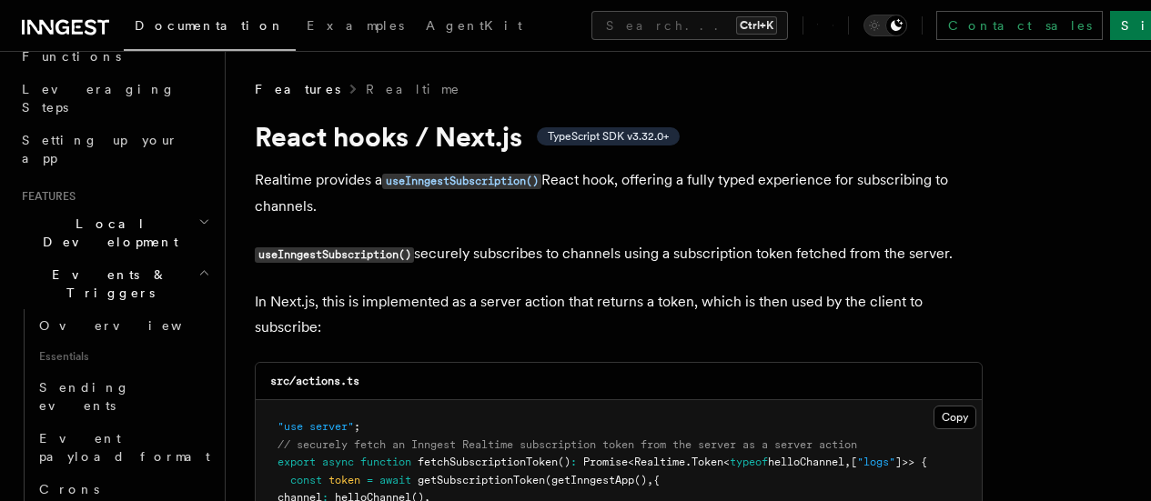
click at [201, 271] on icon "button" at bounding box center [204, 273] width 7 height 4
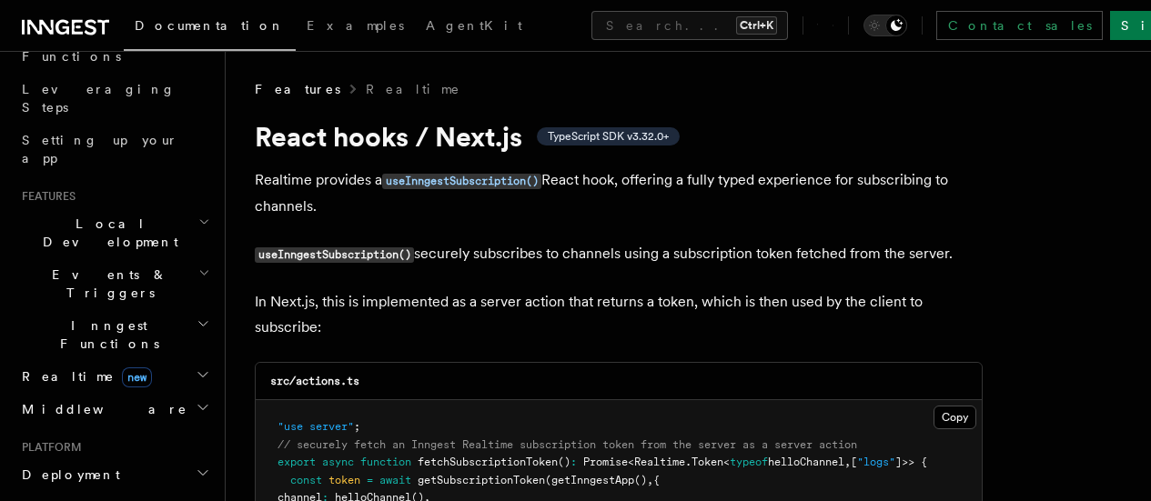
click at [198, 266] on icon "button" at bounding box center [204, 273] width 12 height 15
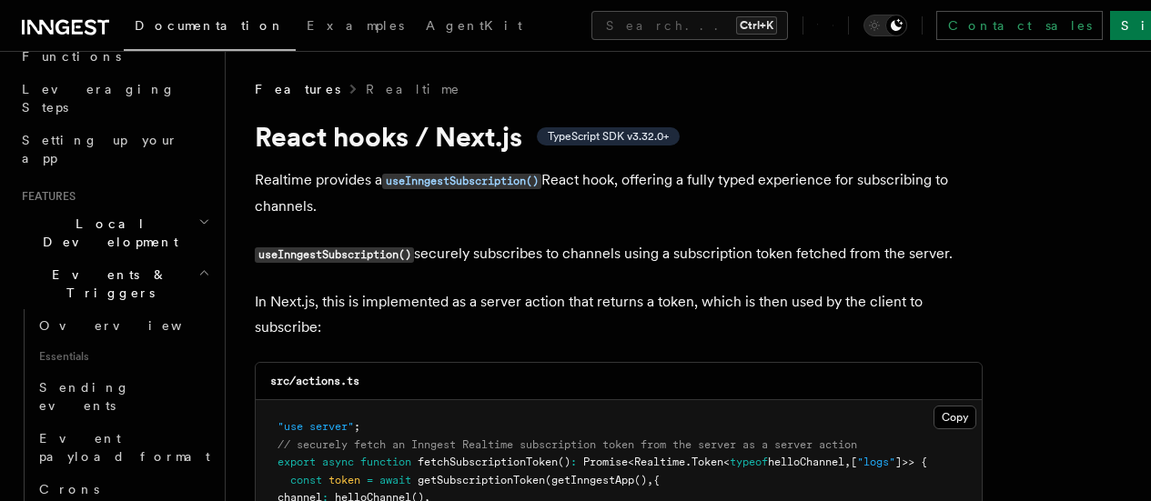
click at [201, 271] on icon "button" at bounding box center [204, 273] width 7 height 4
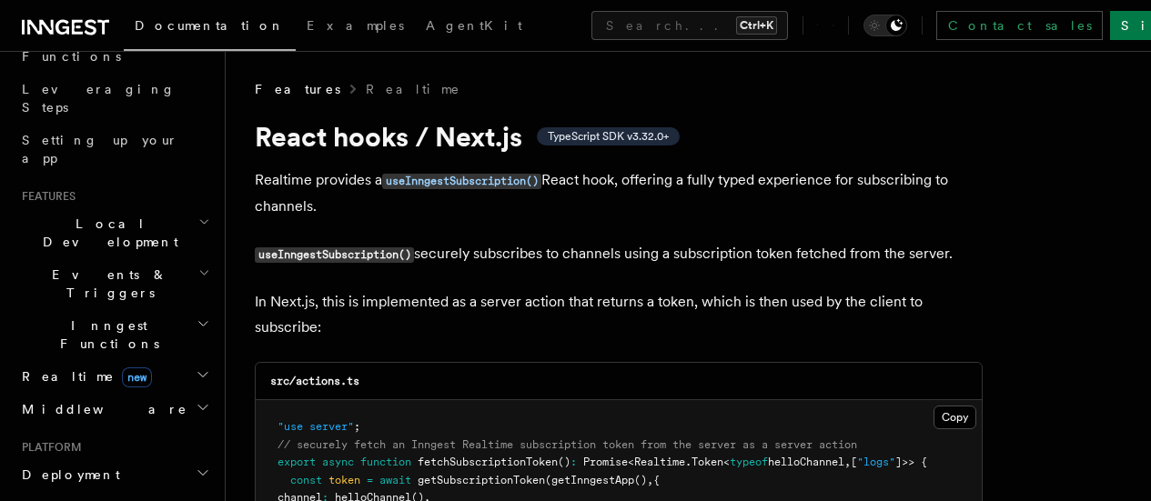
click at [198, 266] on icon "button" at bounding box center [204, 273] width 12 height 15
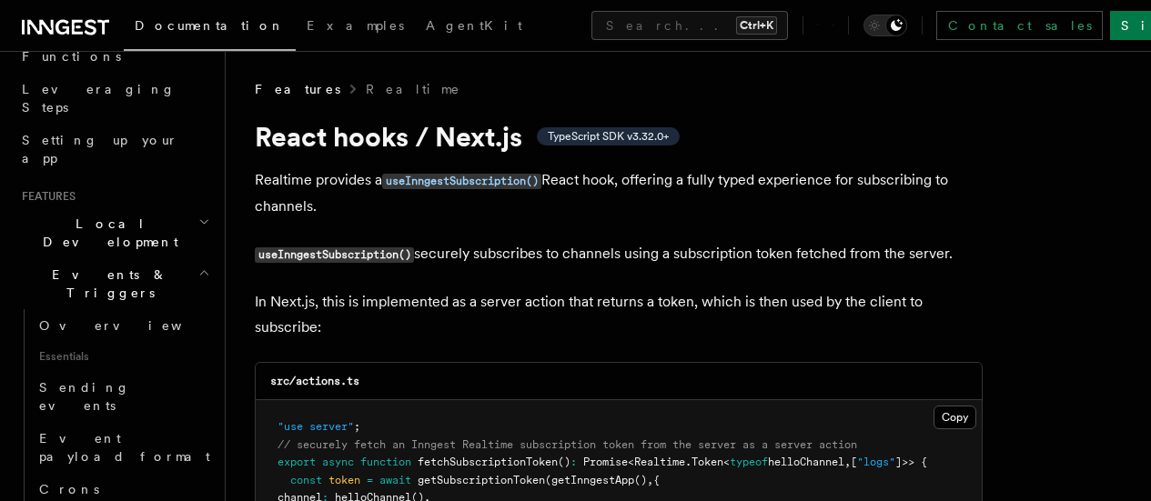
click at [201, 271] on icon "button" at bounding box center [204, 273] width 7 height 4
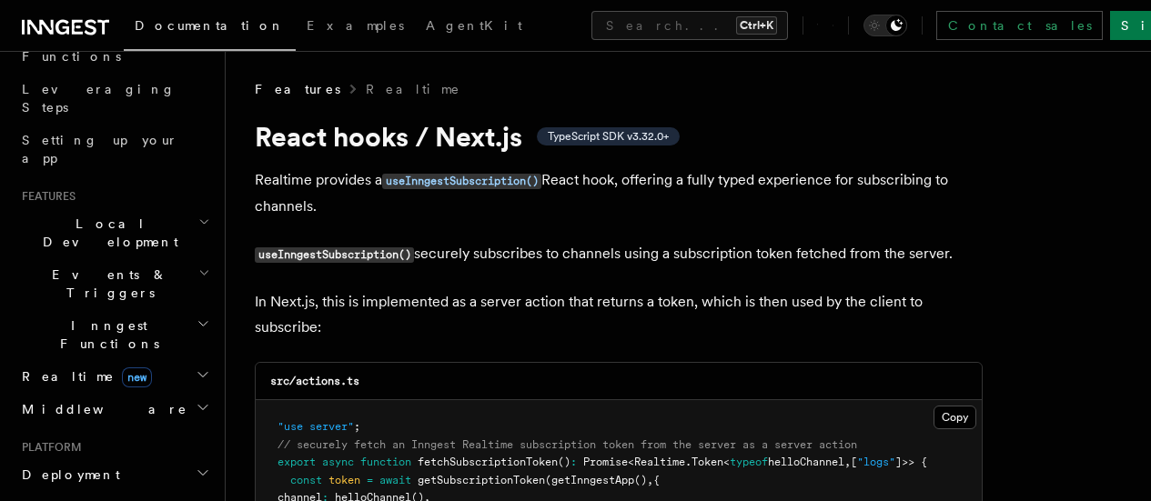
click at [198, 266] on icon "button" at bounding box center [204, 273] width 12 height 15
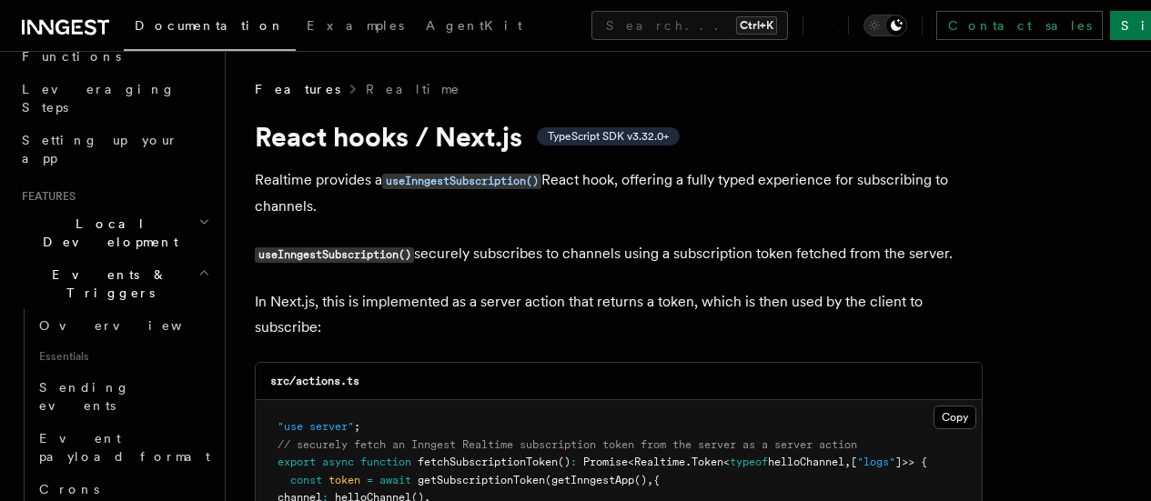
click at [201, 271] on icon "button" at bounding box center [204, 273] width 7 height 4
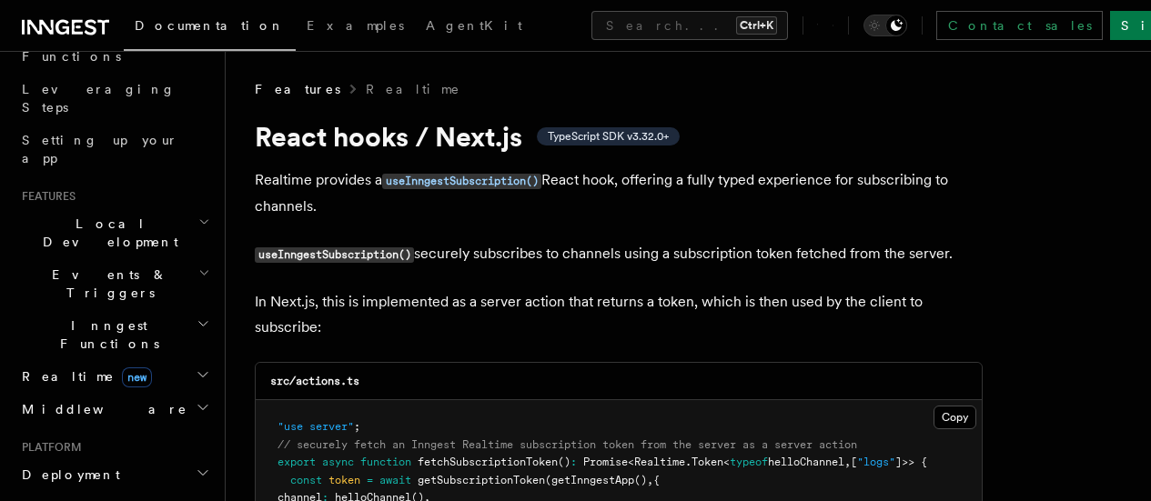
click at [198, 266] on icon "button" at bounding box center [204, 273] width 12 height 15
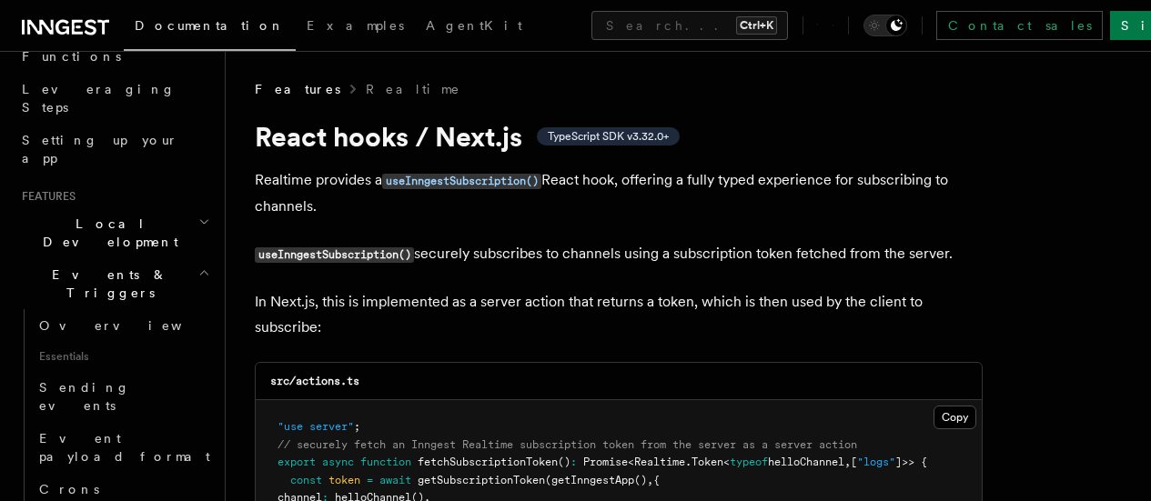
click at [201, 271] on icon "button" at bounding box center [204, 273] width 7 height 4
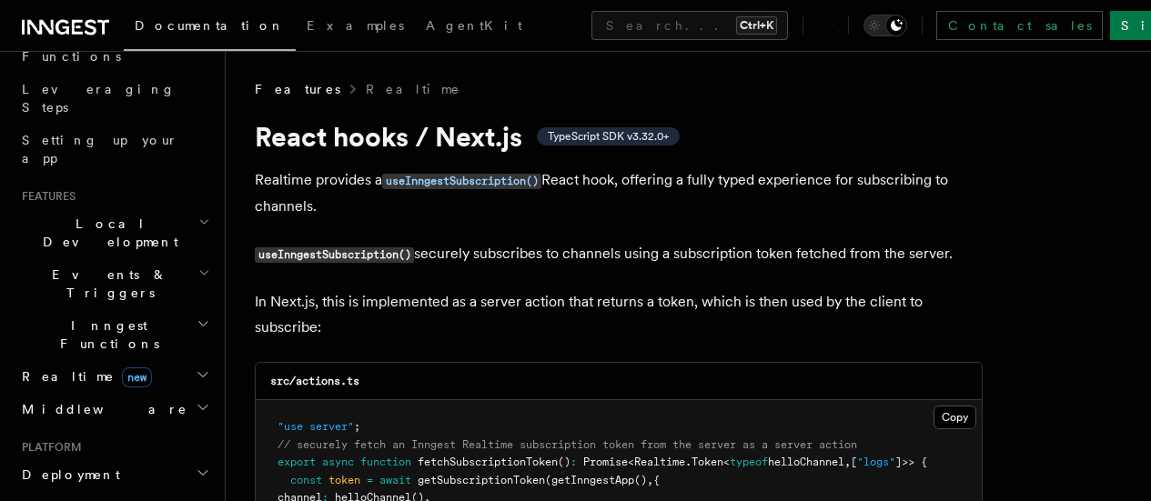
click at [198, 266] on icon "button" at bounding box center [204, 273] width 12 height 15
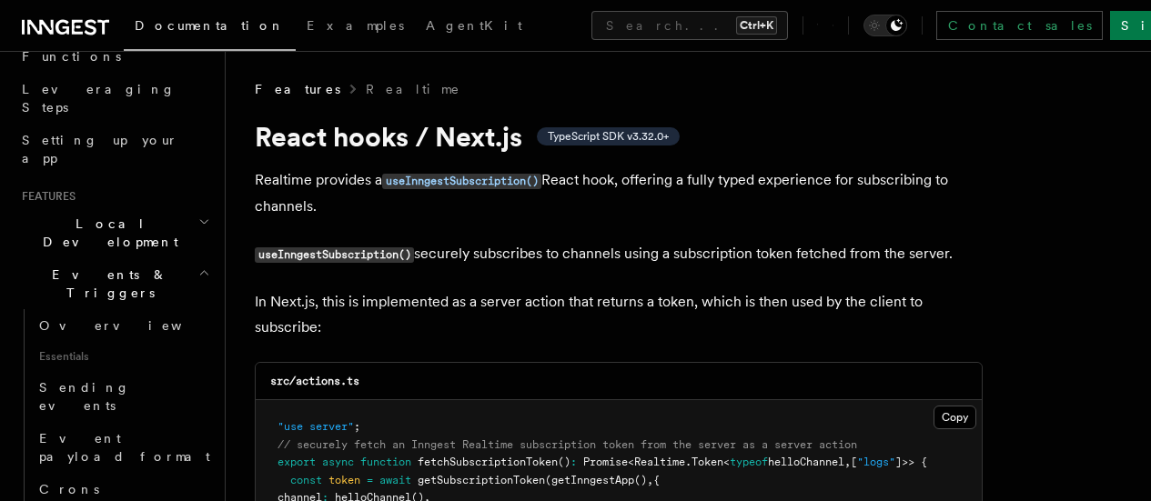
click at [201, 271] on icon "button" at bounding box center [204, 273] width 7 height 4
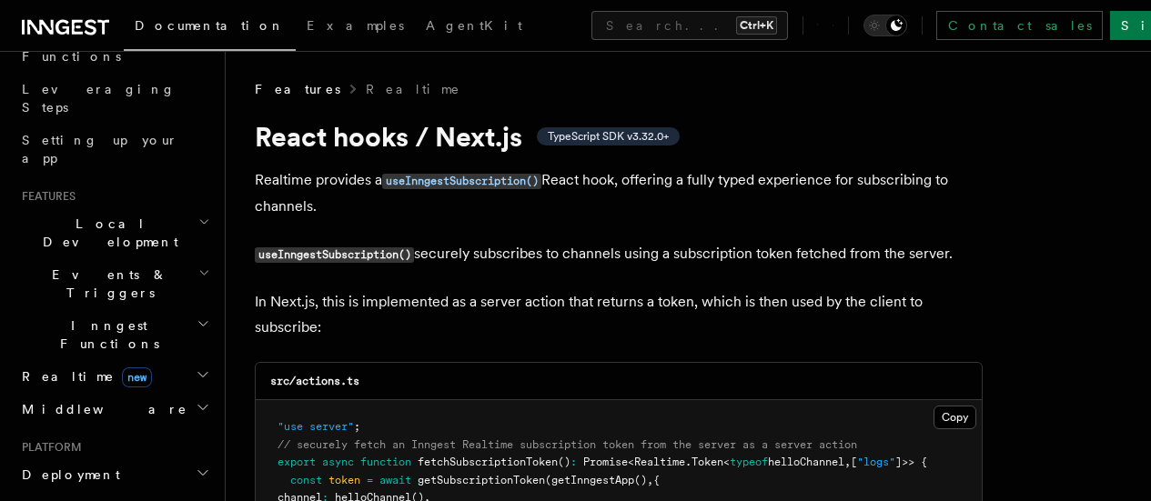
click at [198, 266] on icon "button" at bounding box center [204, 273] width 12 height 15
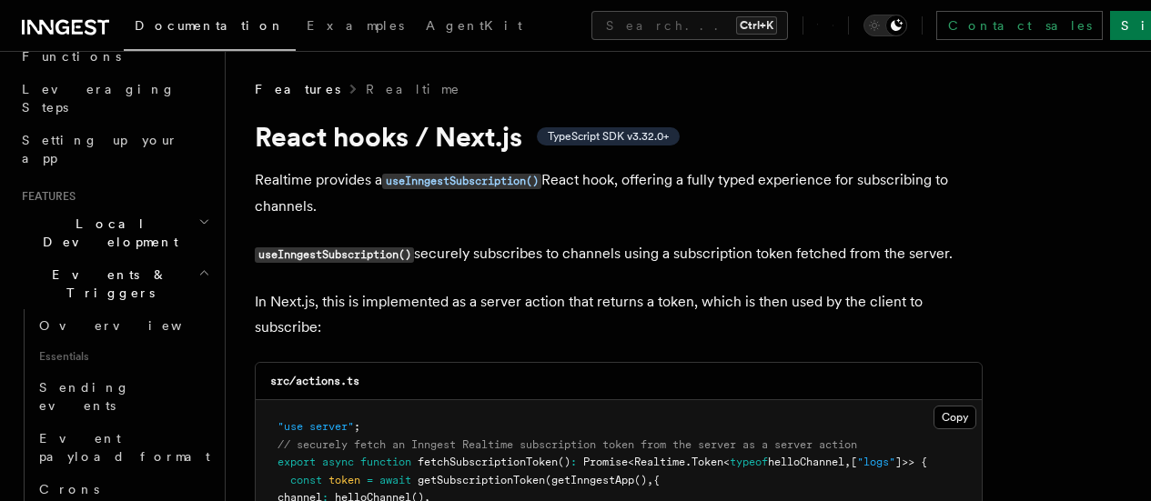
click at [198, 266] on icon "button" at bounding box center [204, 273] width 12 height 15
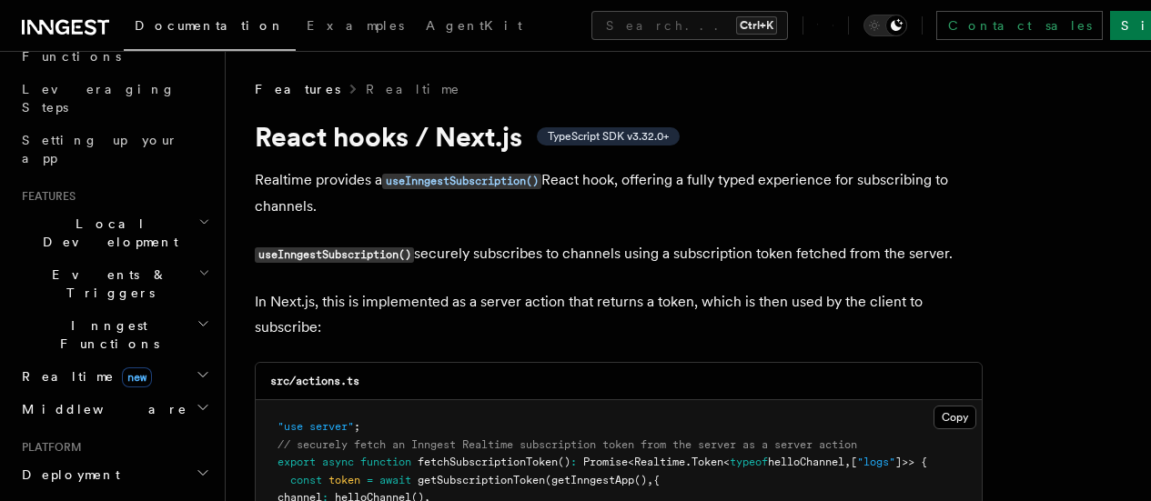
click at [201, 271] on icon "button" at bounding box center [204, 273] width 7 height 4
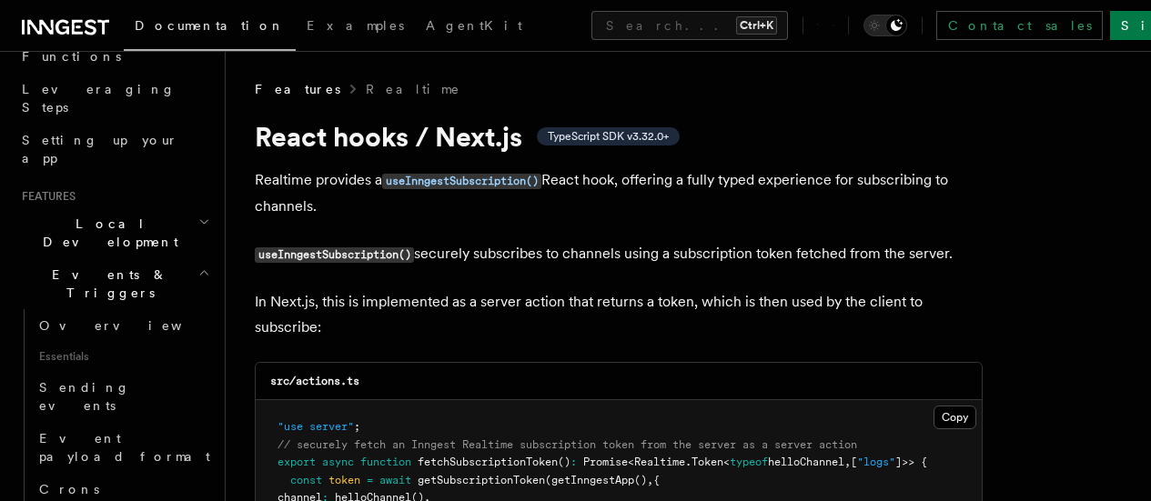
click at [198, 266] on icon "button" at bounding box center [204, 273] width 12 height 15
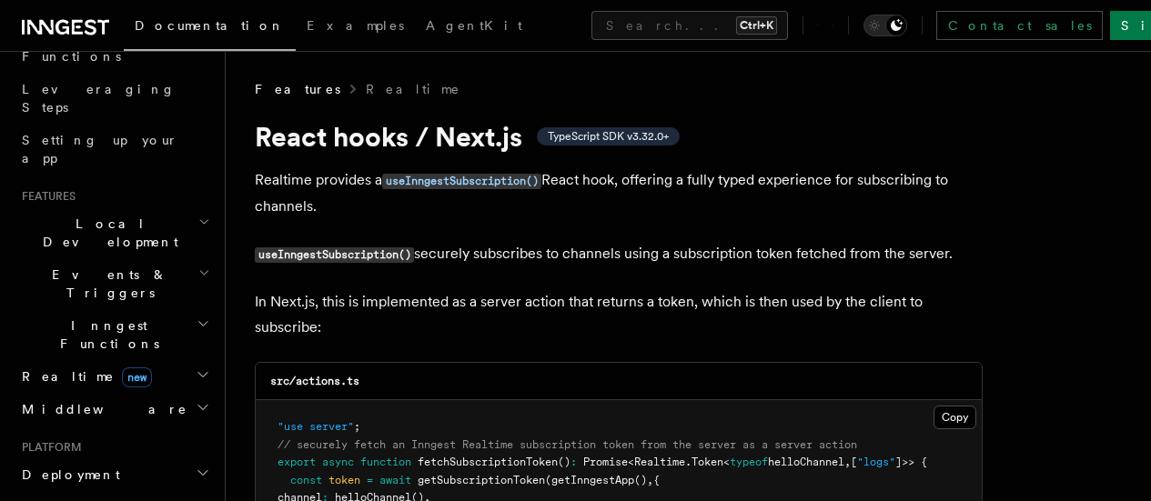
click at [201, 271] on icon "button" at bounding box center [204, 273] width 7 height 4
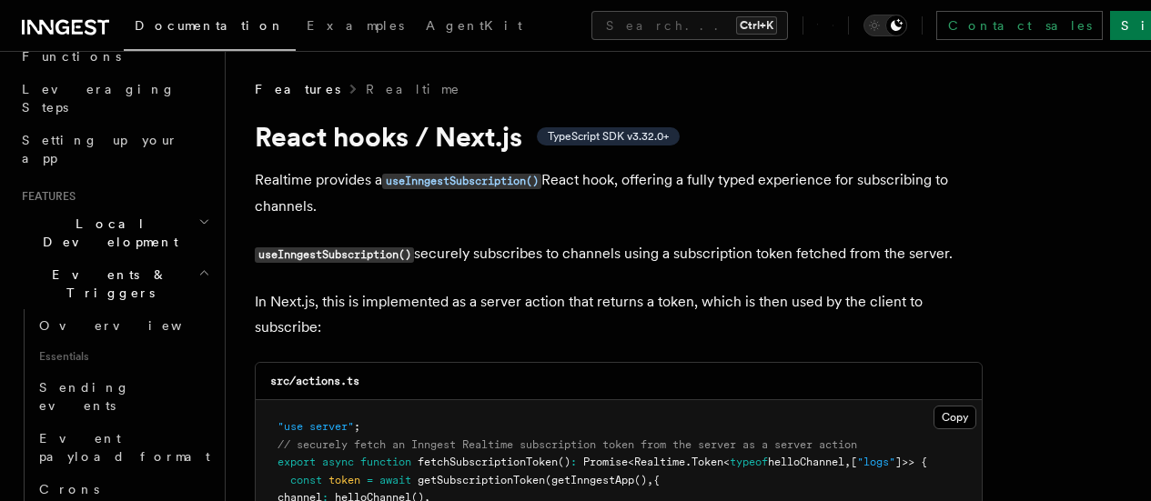
click at [201, 271] on icon "button" at bounding box center [204, 273] width 7 height 4
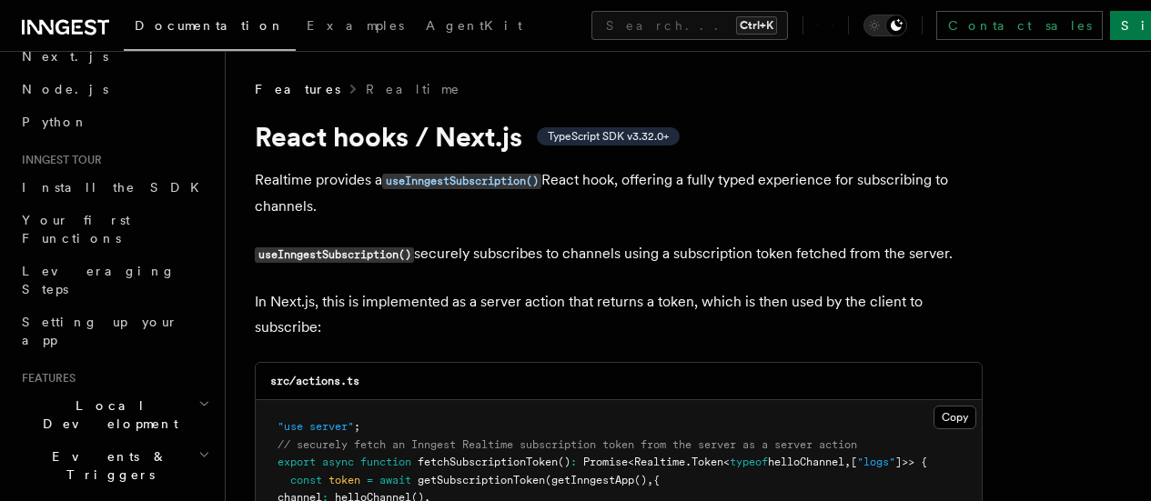
click at [420, 208] on p "Realtime provides a useInngestSubscription() React hook, offering a fully typed…" at bounding box center [619, 193] width 728 height 52
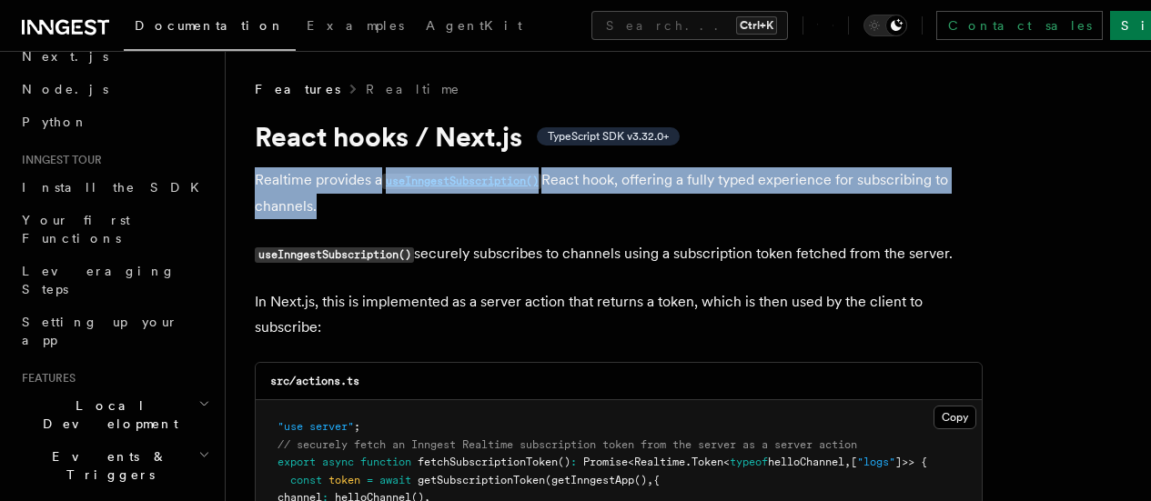
click at [420, 208] on p "Realtime provides a useInngestSubscription() React hook, offering a fully typed…" at bounding box center [619, 193] width 728 height 52
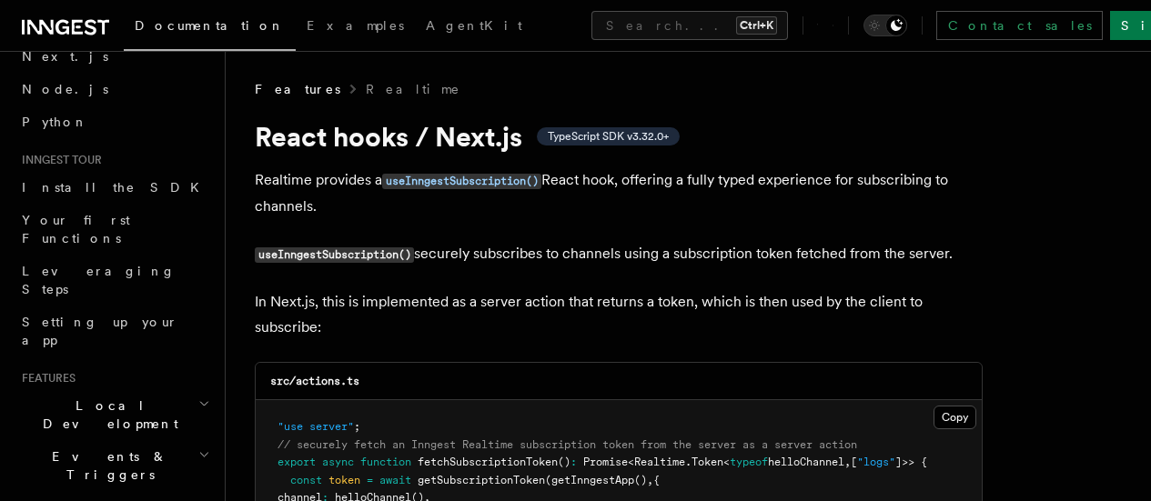
click at [460, 256] on p "useInngestSubscription() securely subscribes to channels using a subscription t…" at bounding box center [619, 254] width 728 height 26
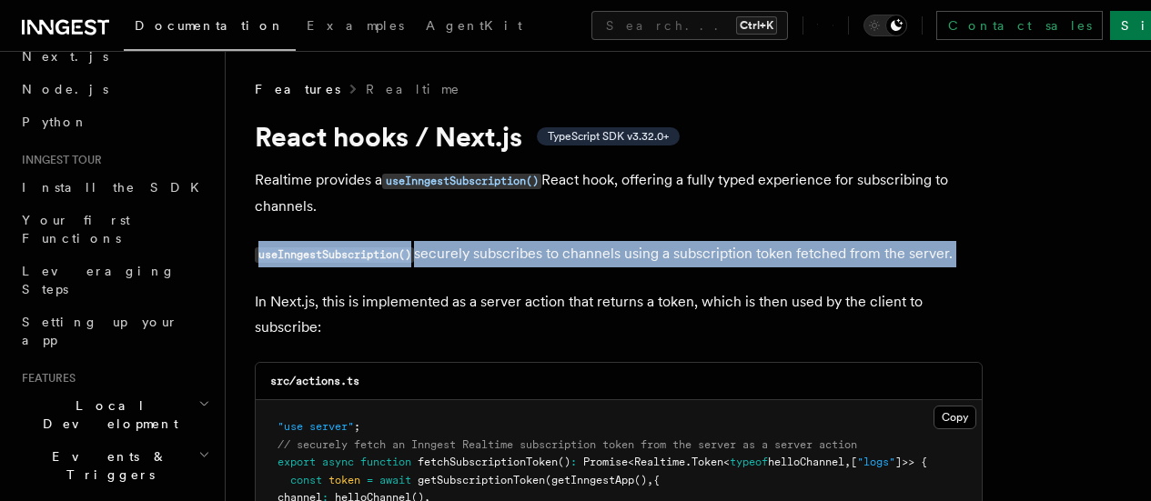
click at [460, 256] on p "useInngestSubscription() securely subscribes to channels using a subscription t…" at bounding box center [619, 254] width 728 height 26
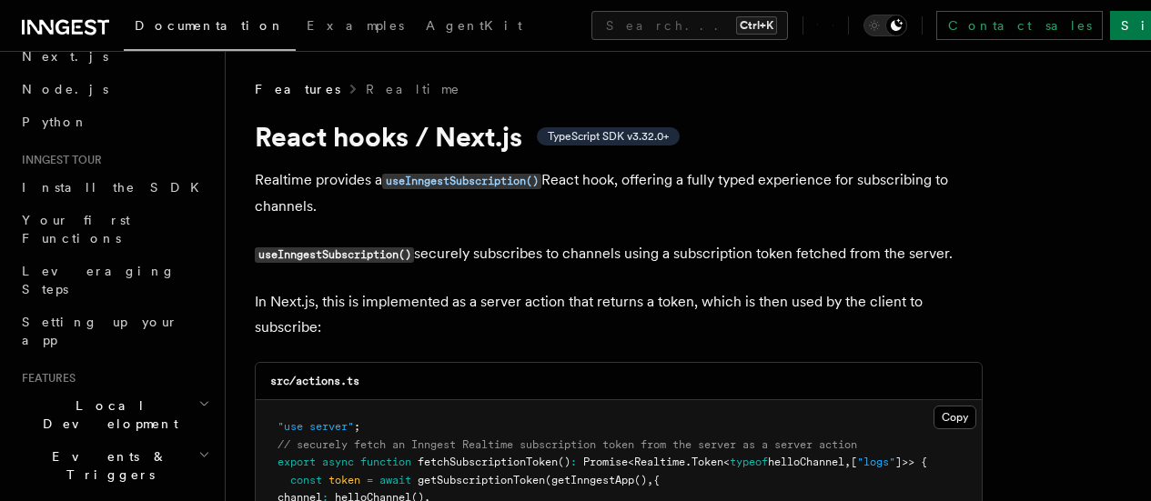
click at [438, 322] on p "In Next.js, this is implemented as a server action that returns a token, which …" at bounding box center [619, 314] width 728 height 51
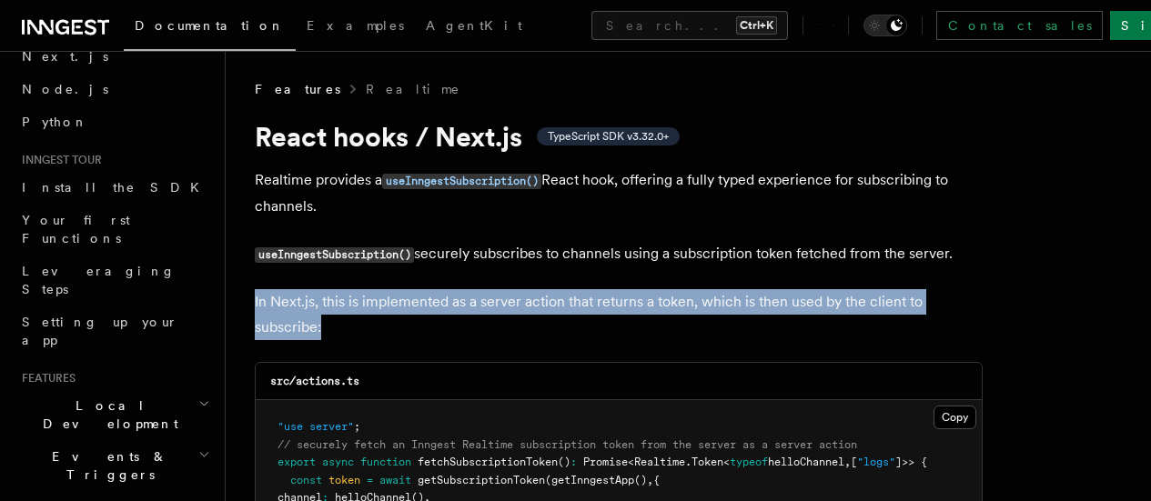
click at [438, 322] on p "In Next.js, this is implemented as a server action that returns a token, which …" at bounding box center [619, 314] width 728 height 51
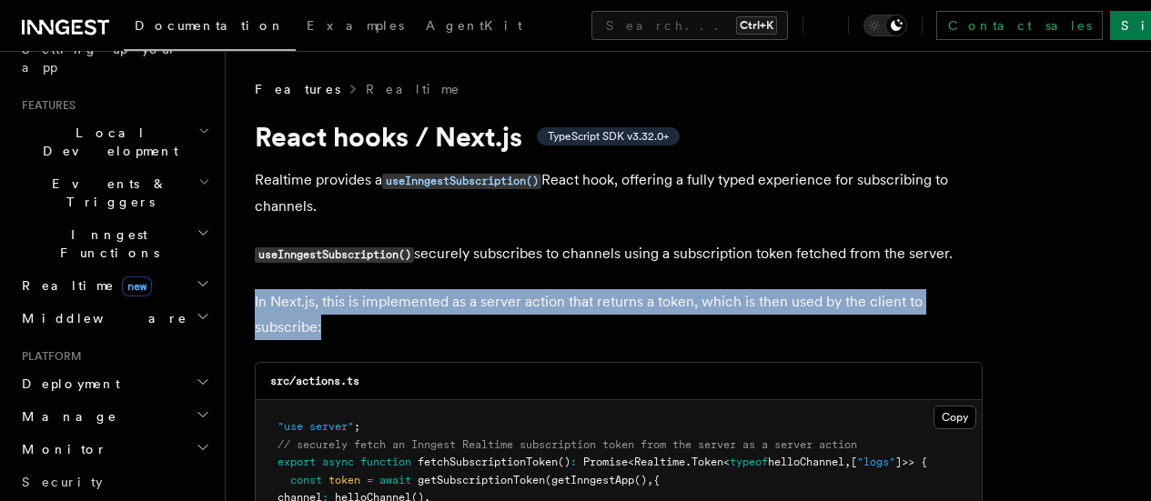
scroll to position [273, 0]
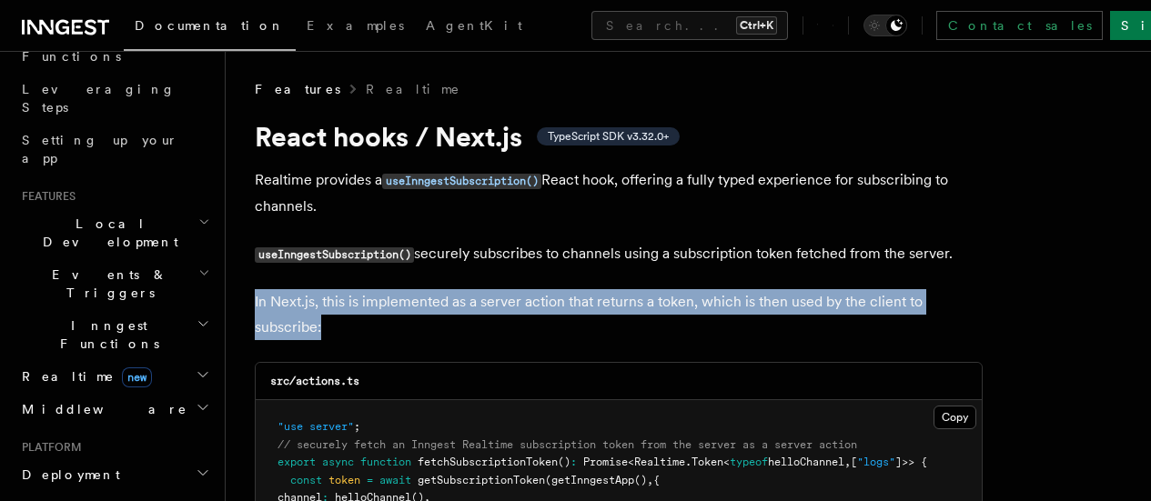
click at [201, 220] on icon "button" at bounding box center [204, 222] width 7 height 4
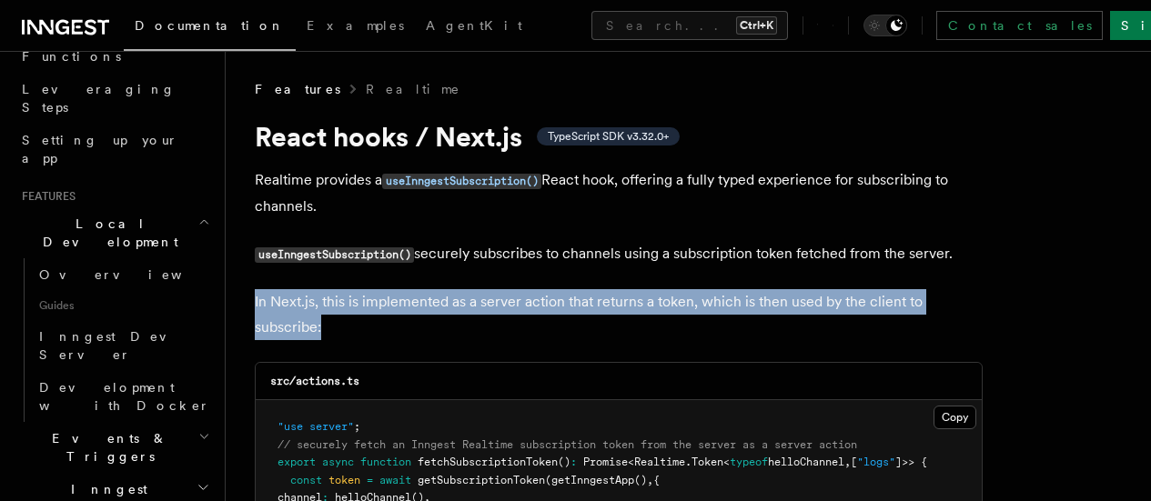
click at [198, 215] on icon "button" at bounding box center [204, 222] width 12 height 15
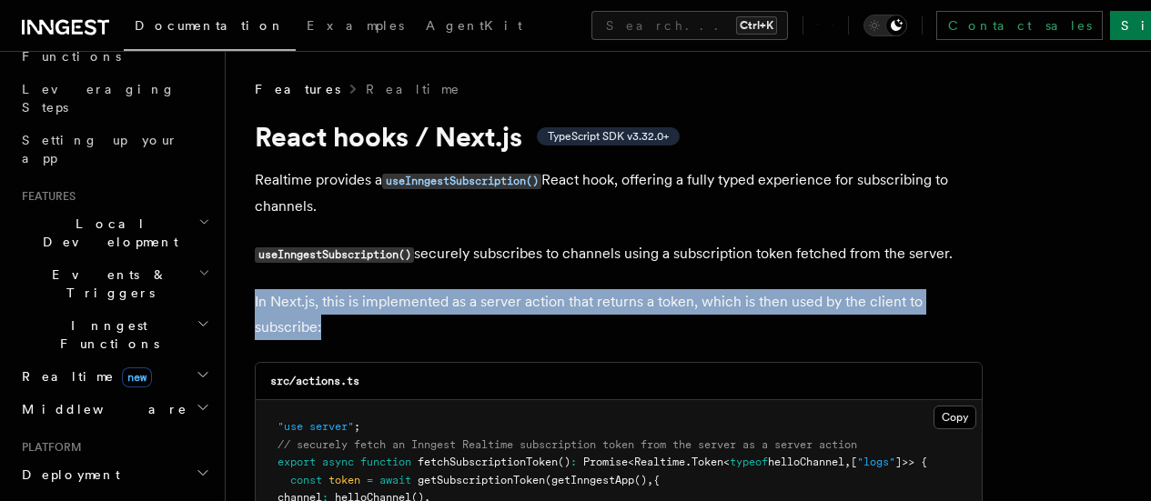
click at [201, 220] on icon "button" at bounding box center [204, 222] width 7 height 4
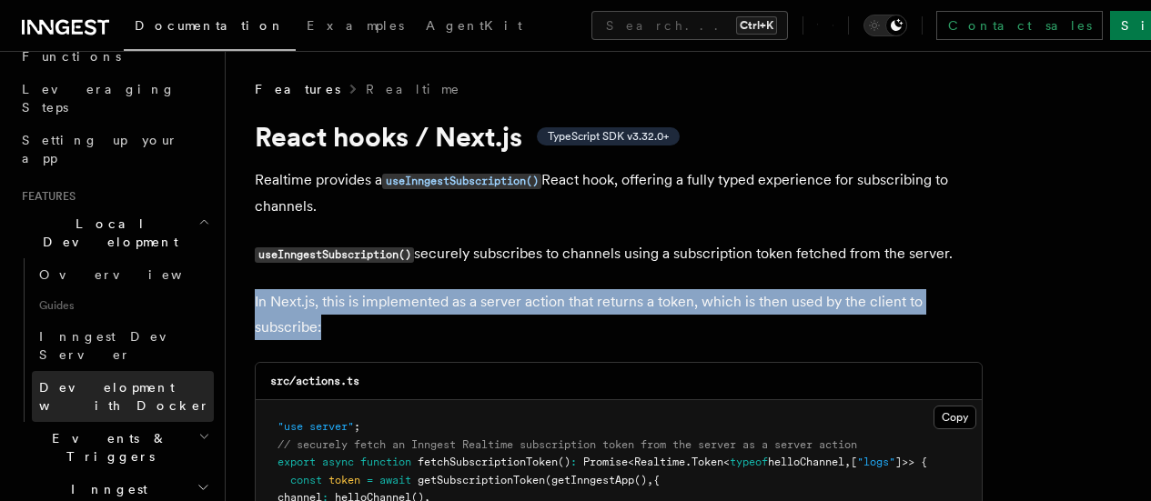
click at [138, 380] on span "Development with Docker" at bounding box center [124, 396] width 171 height 33
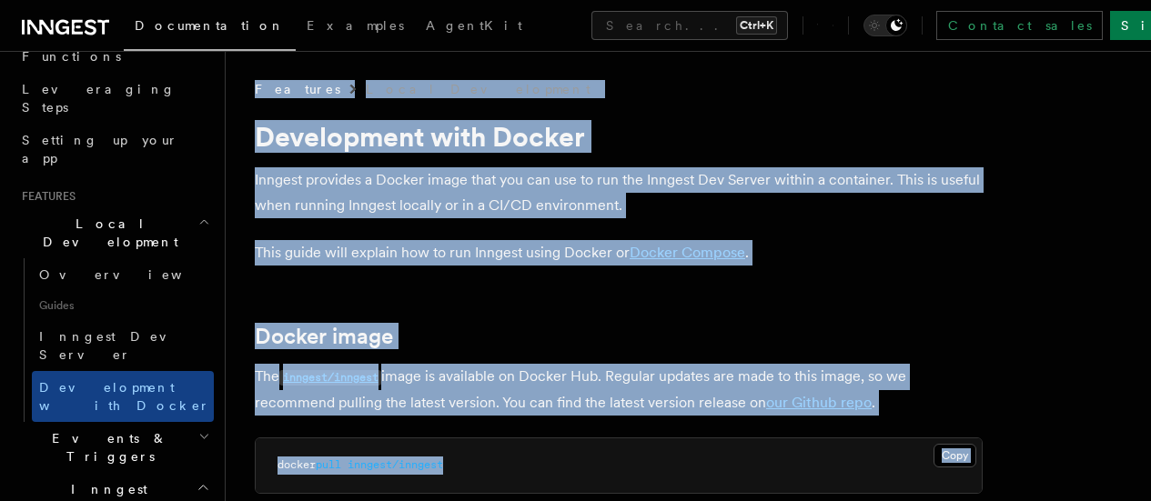
drag, startPoint x: 244, startPoint y: 66, endPoint x: 526, endPoint y: 459, distance: 483.9
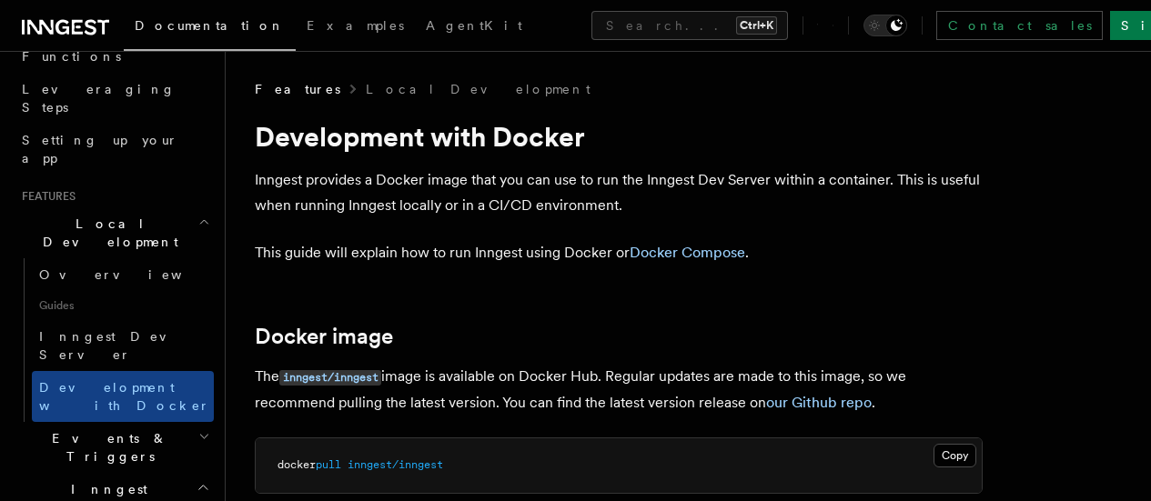
click at [106, 215] on span "Local Development" at bounding box center [107, 233] width 184 height 36
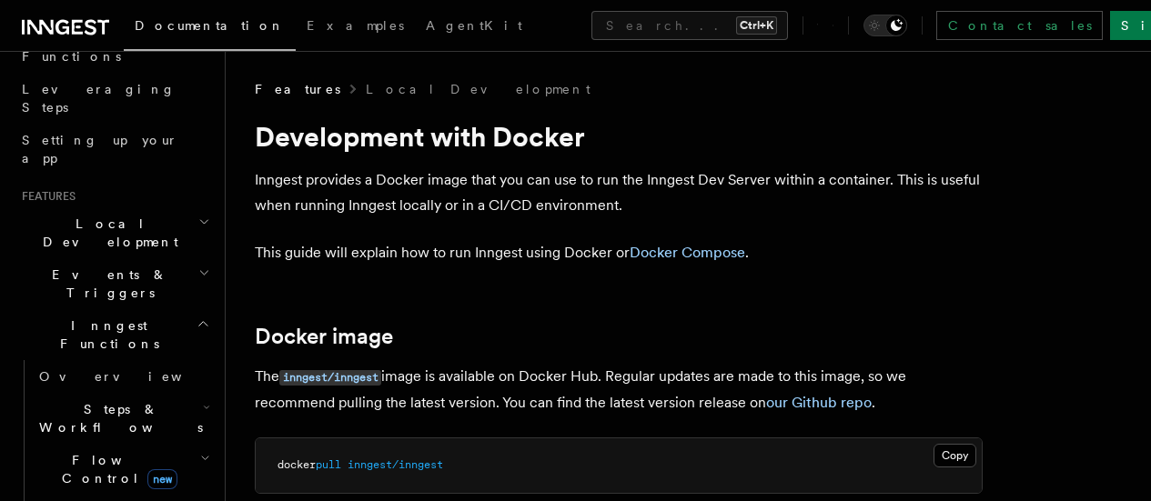
click at [854, 341] on h2 "Docker image" at bounding box center [619, 336] width 728 height 25
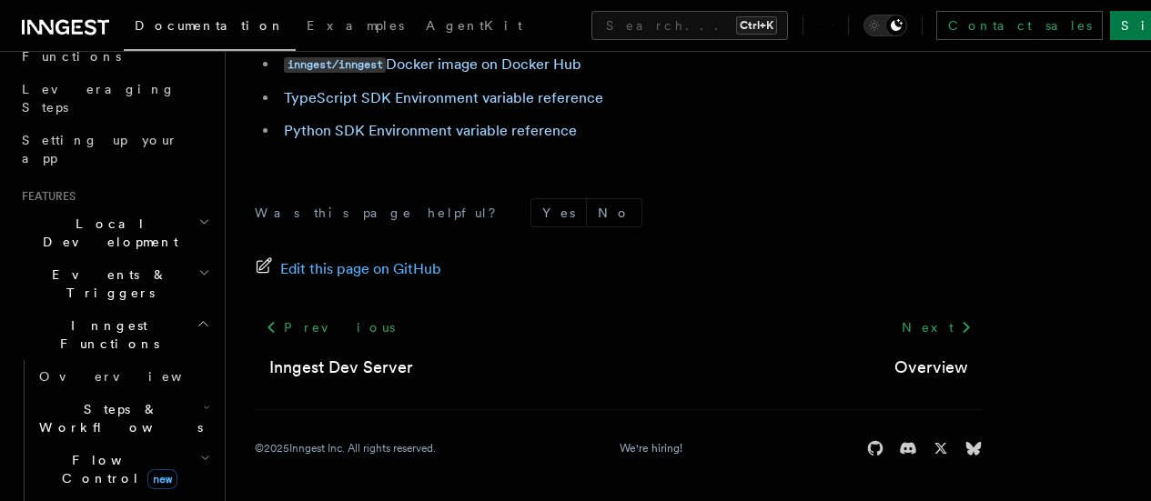
scroll to position [2313, 0]
click at [598, 259] on div "Edit this page on GitHub" at bounding box center [619, 269] width 728 height 25
drag, startPoint x: 628, startPoint y: 230, endPoint x: 553, endPoint y: 241, distance: 75.4
click at [523, 237] on footer "Was this page helpful? Yes No Edit this page on GitHub Previous Inngest Dev Ser…" at bounding box center [619, 327] width 728 height 259
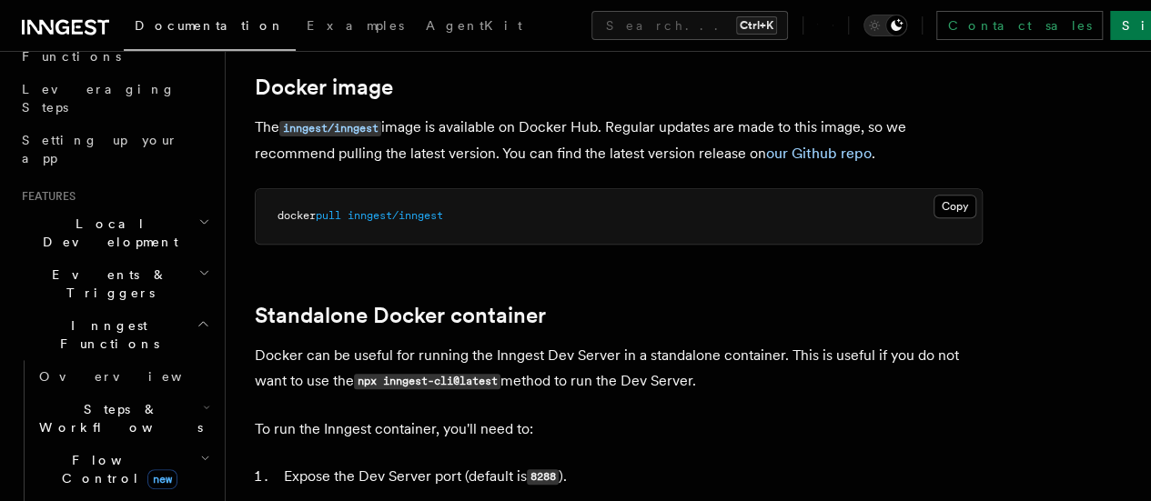
scroll to position [364, 0]
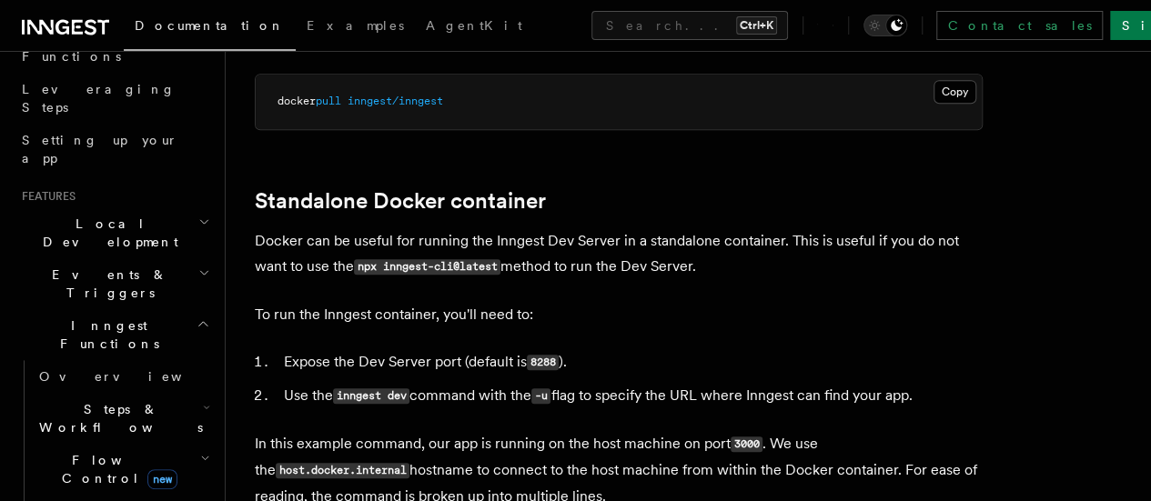
click at [408, 236] on p "Docker can be useful for running the Inngest Dev Server in a standalone contain…" at bounding box center [619, 254] width 728 height 52
click at [854, 197] on h2 "Standalone Docker container" at bounding box center [619, 200] width 728 height 25
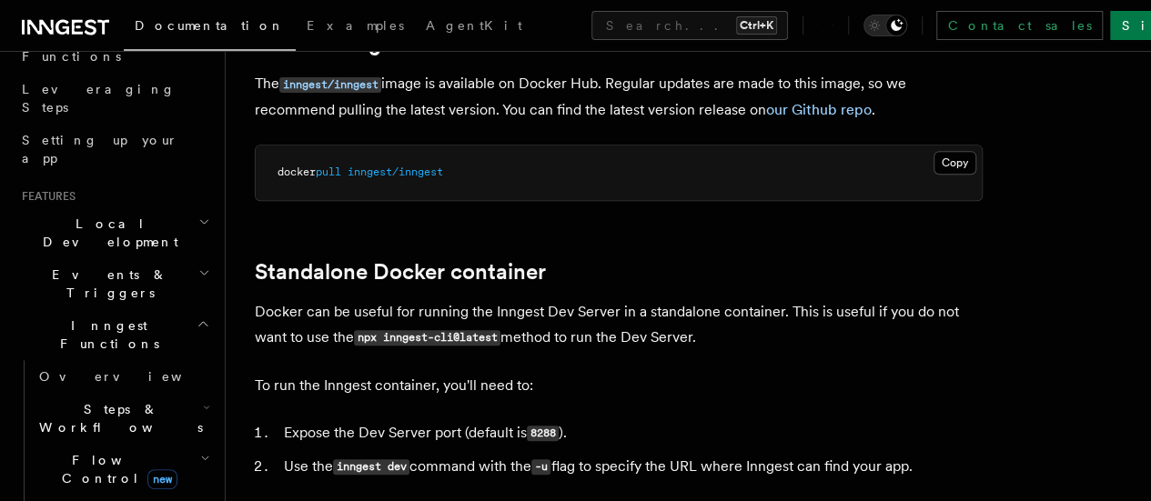
scroll to position [182, 0]
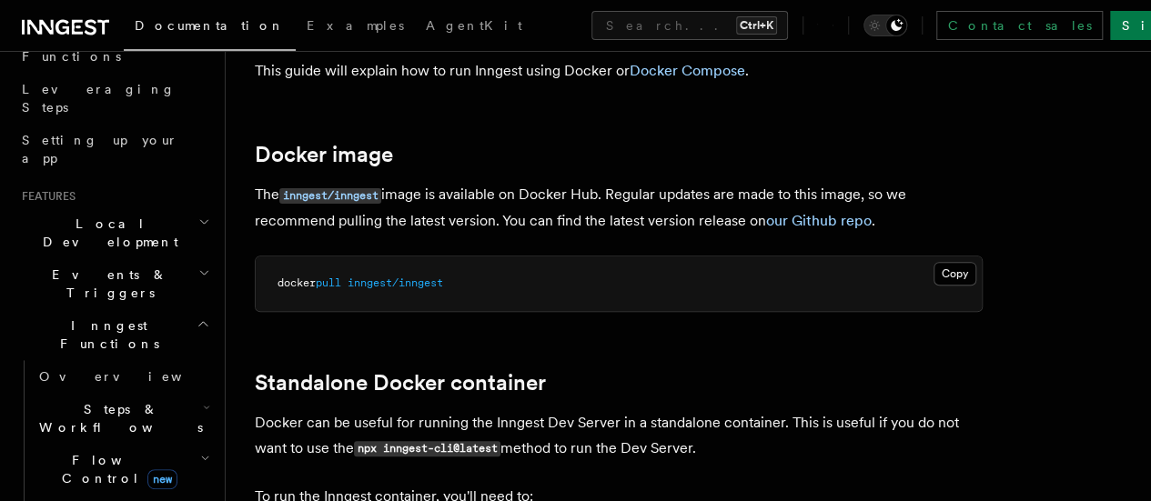
click at [551, 289] on pre "docker pull inngest/inngest" at bounding box center [619, 284] width 726 height 55
